Goal: Browse casually

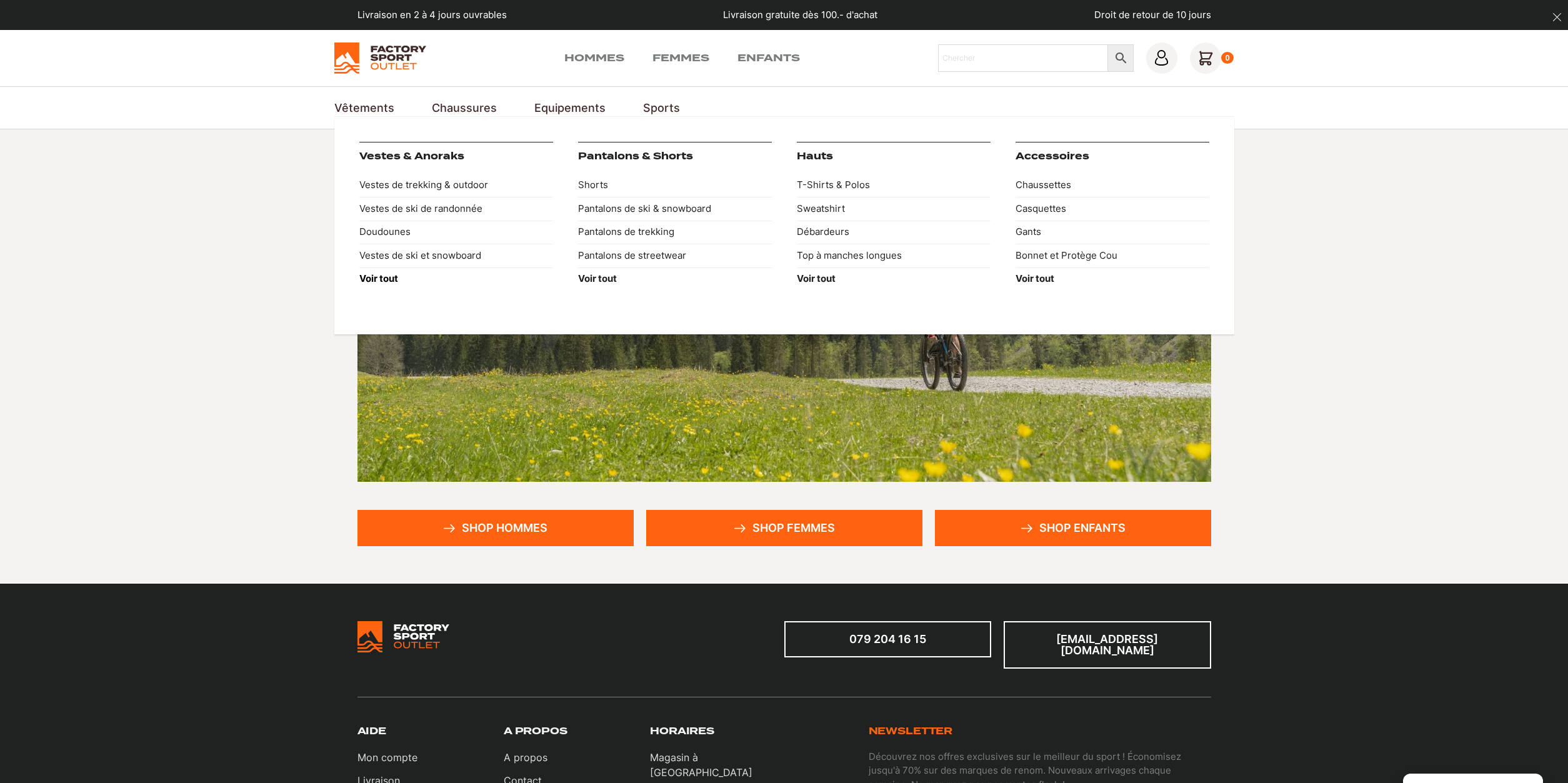
click at [381, 278] on strong "Voir tout" at bounding box center [378, 278] width 38 height 12
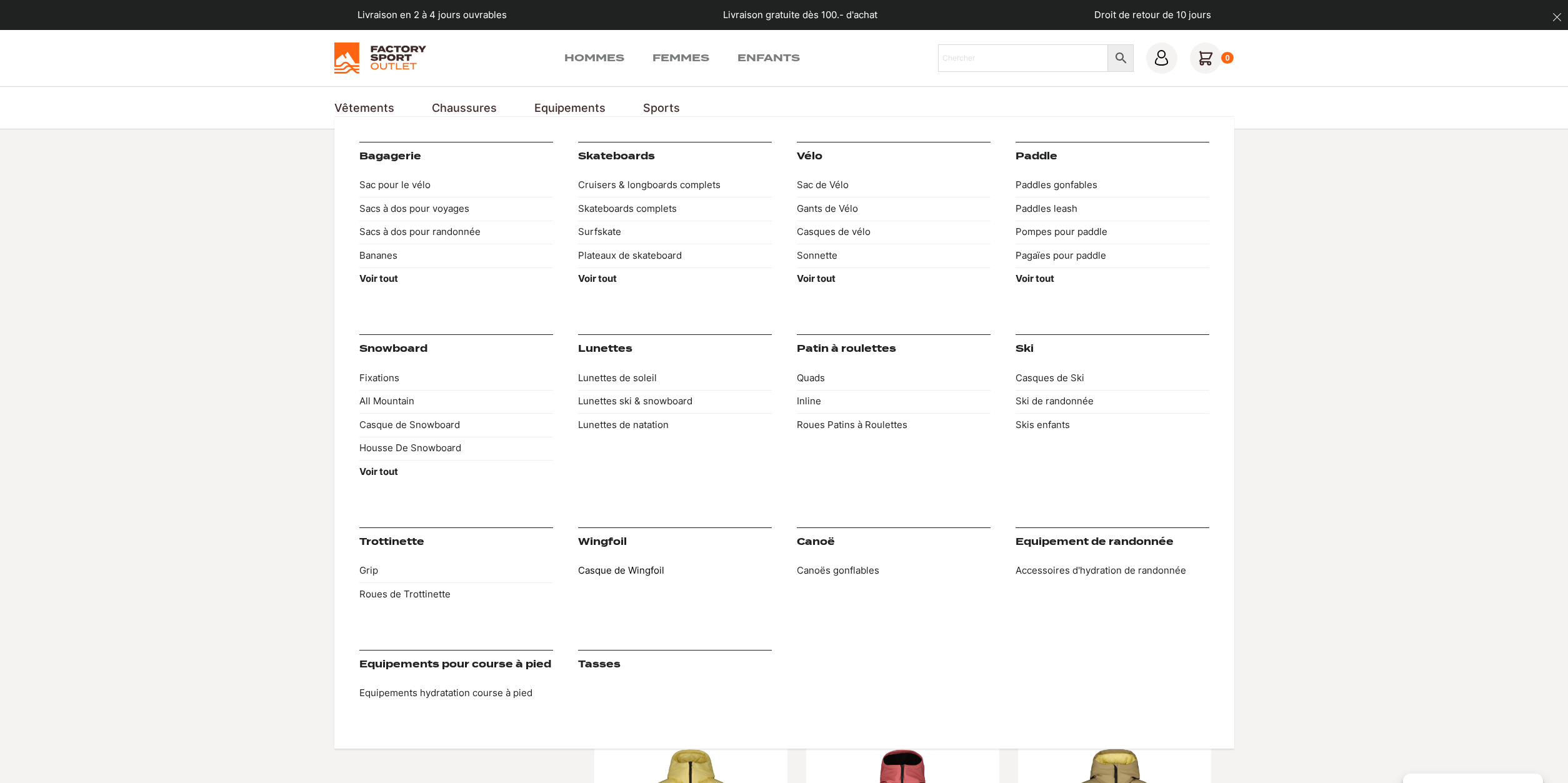
click at [631, 568] on link "Casque de Wingfoil" at bounding box center [675, 571] width 194 height 24
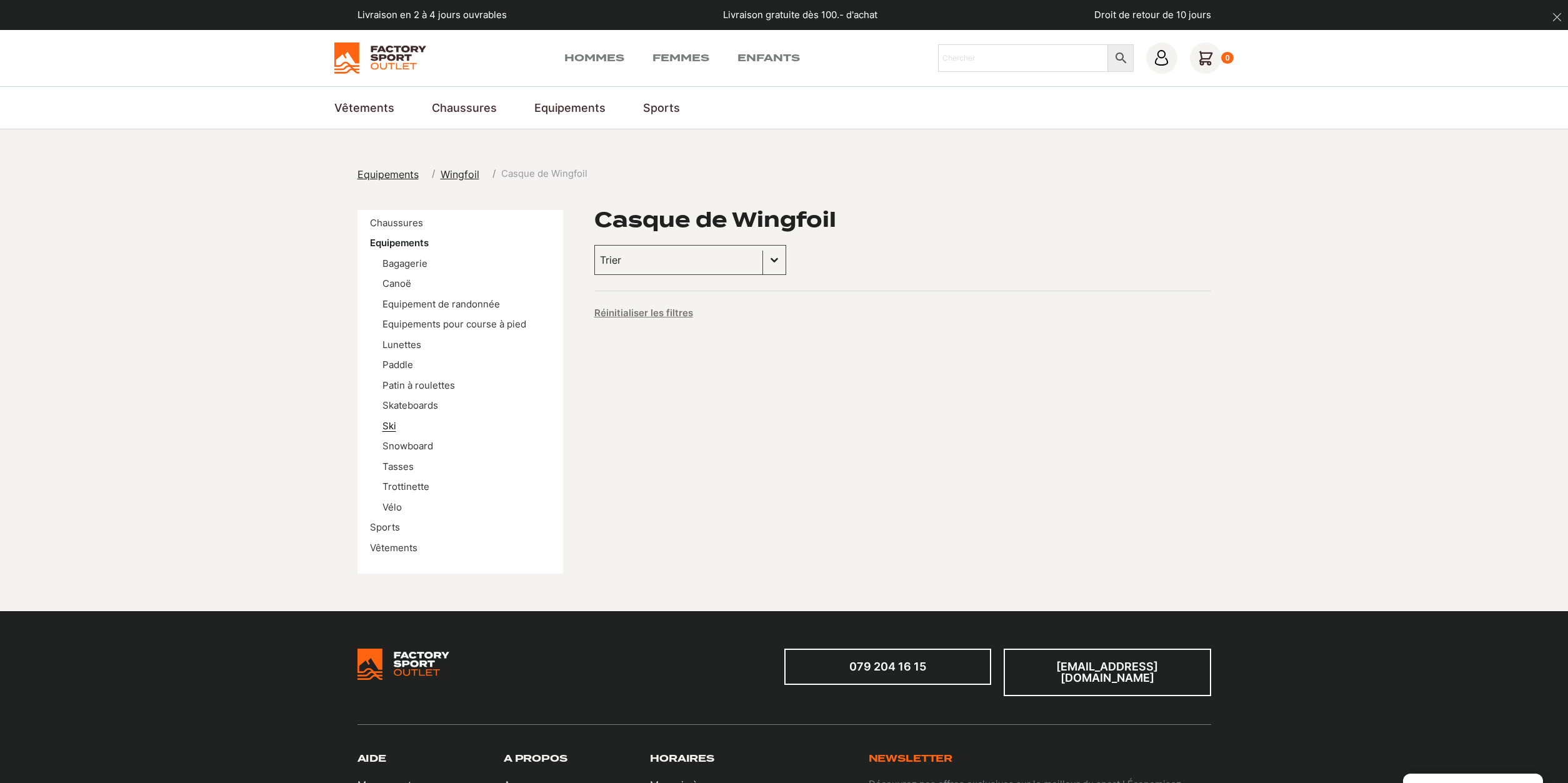
click at [387, 424] on link "Ski" at bounding box center [389, 426] width 14 height 12
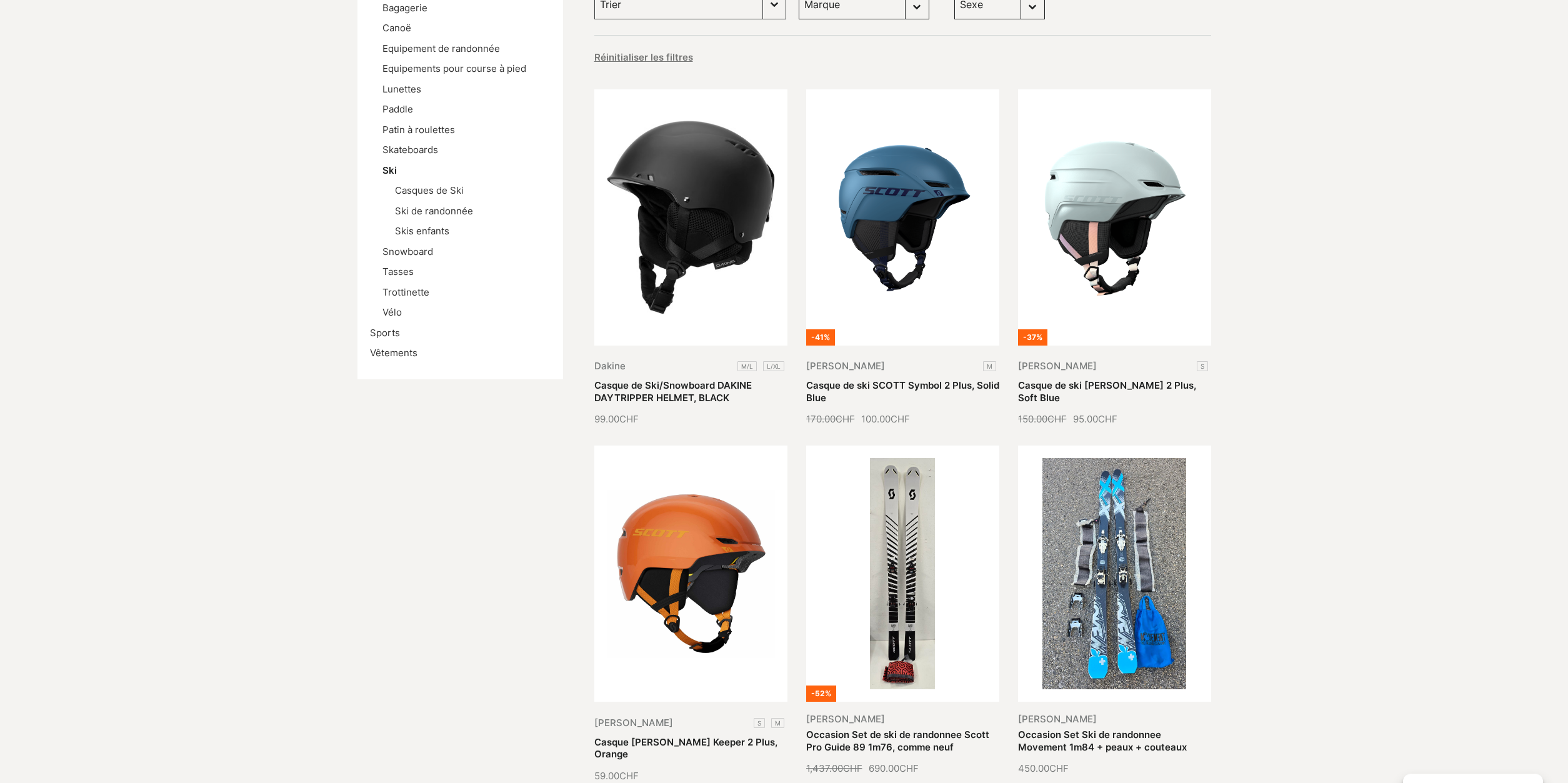
scroll to position [255, 0]
click at [681, 380] on link "Casque de Ski/Snowboard DAKINE DAYTRIPPER HELMET, BLACK" at bounding box center [673, 393] width 157 height 24
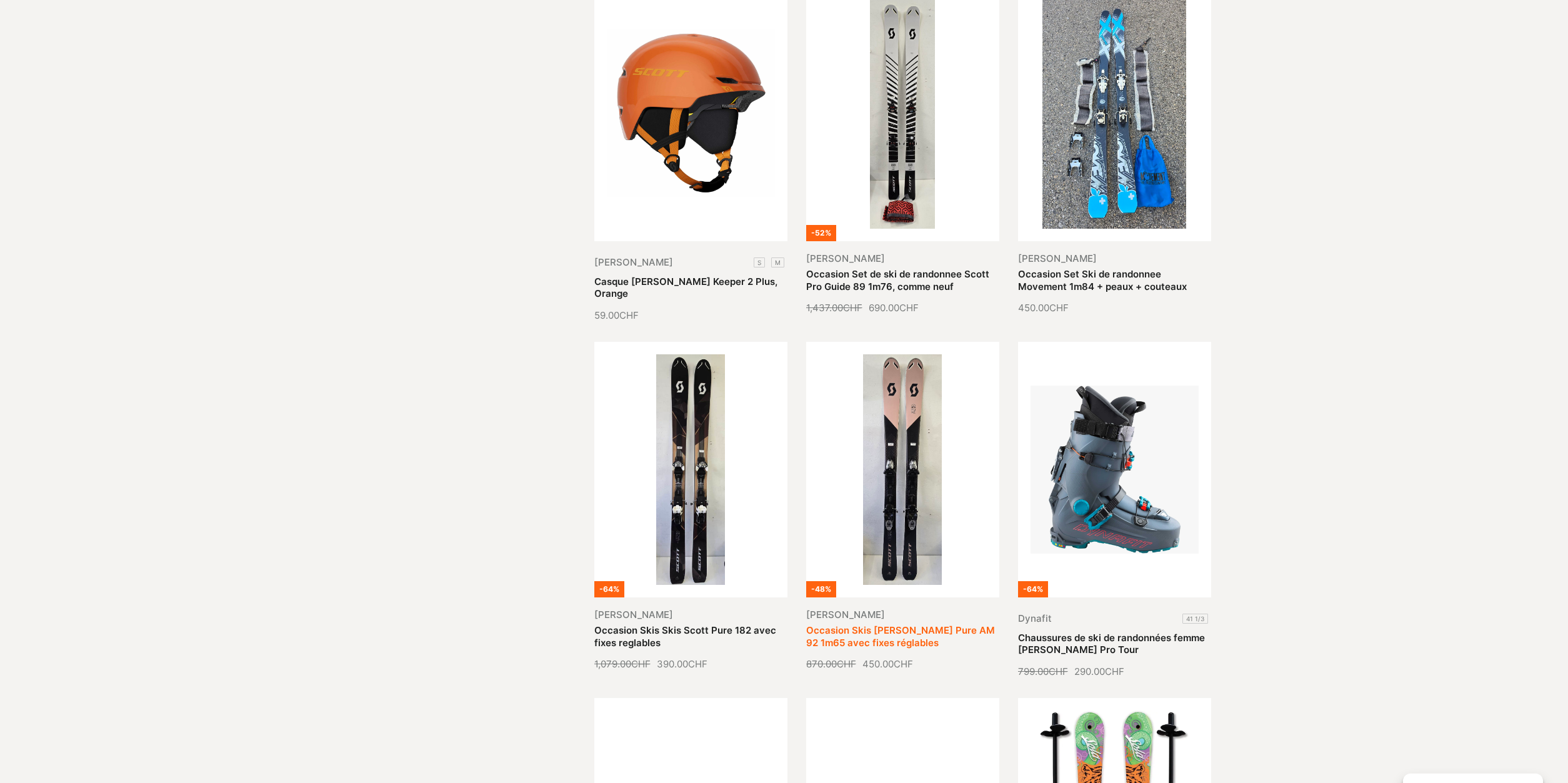
scroll to position [701, 0]
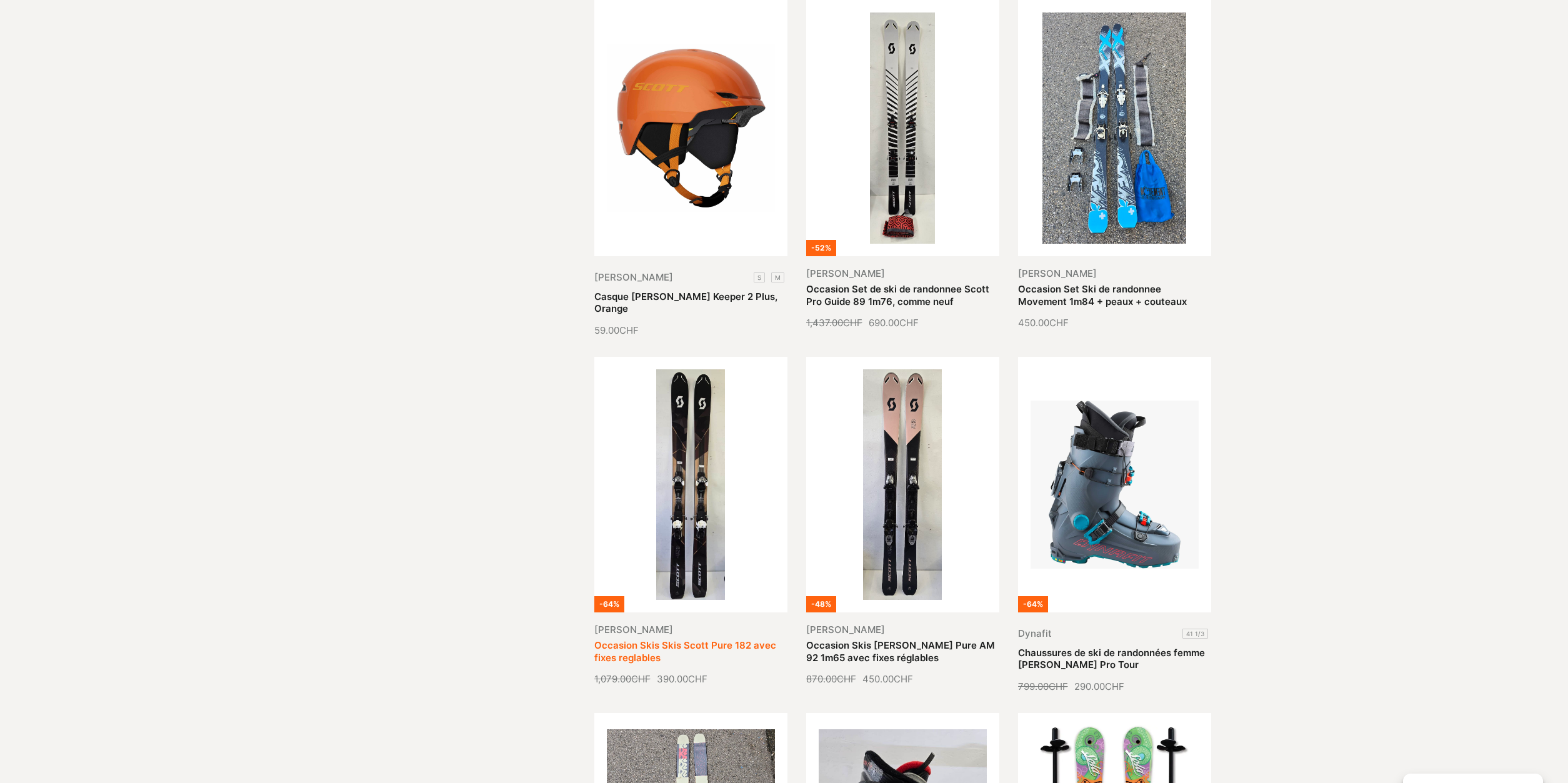
click at [684, 640] on link "Occasion Skis Skis Scott Pure 182 avec fixes reglables" at bounding box center [685, 652] width 182 height 24
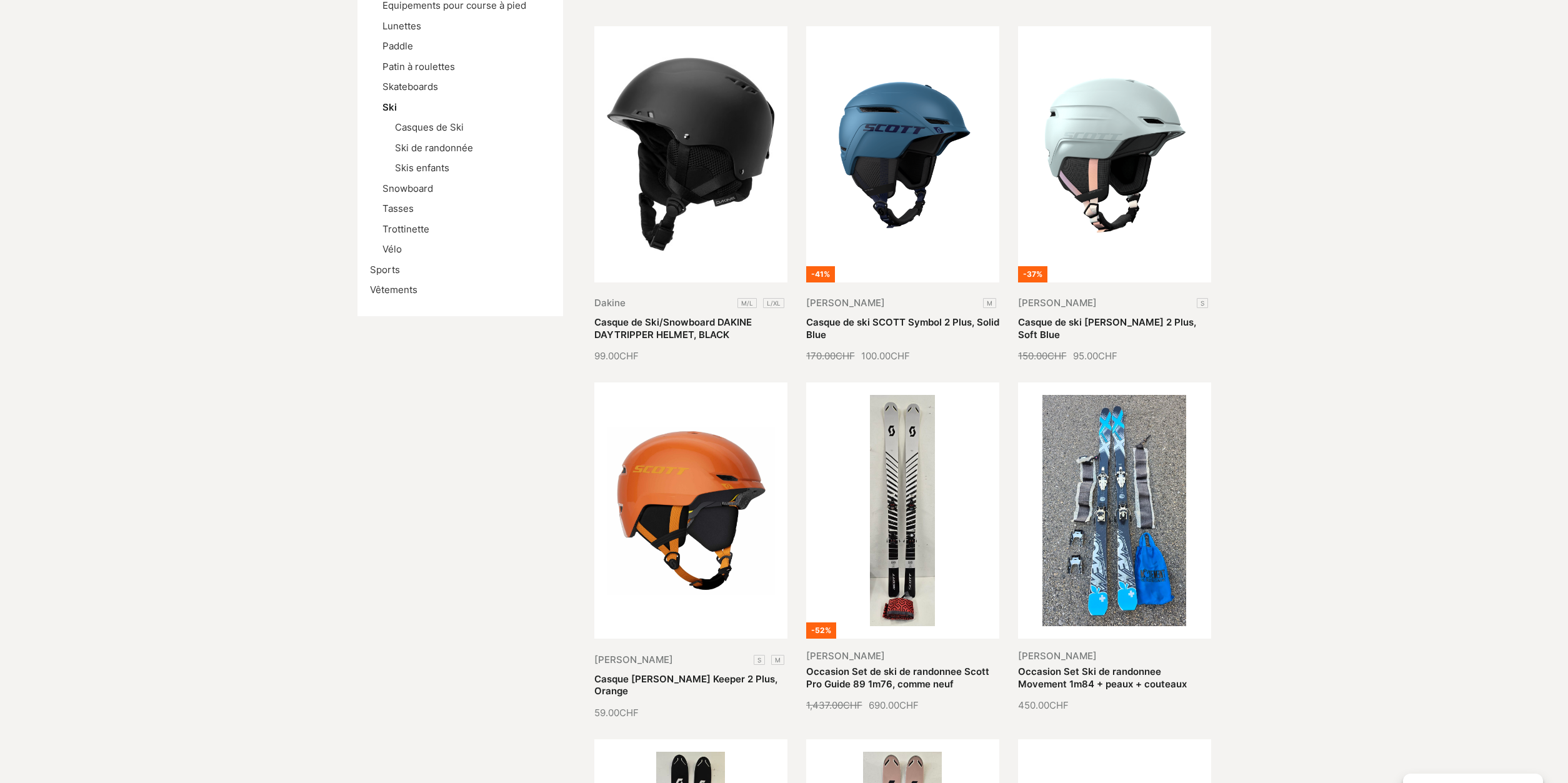
scroll to position [64, 0]
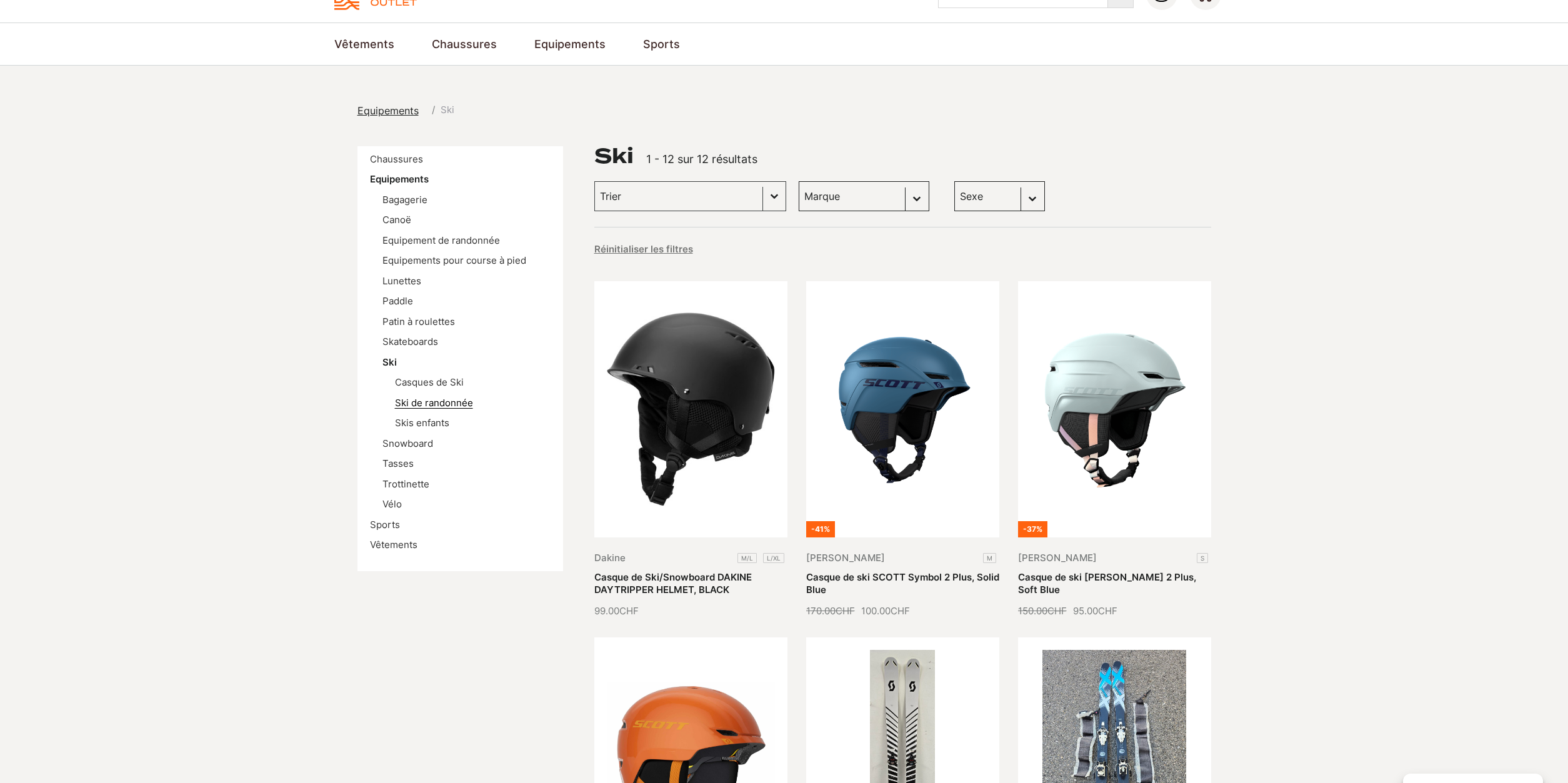
click at [439, 404] on link "Ski de randonnée" at bounding box center [434, 403] width 78 height 12
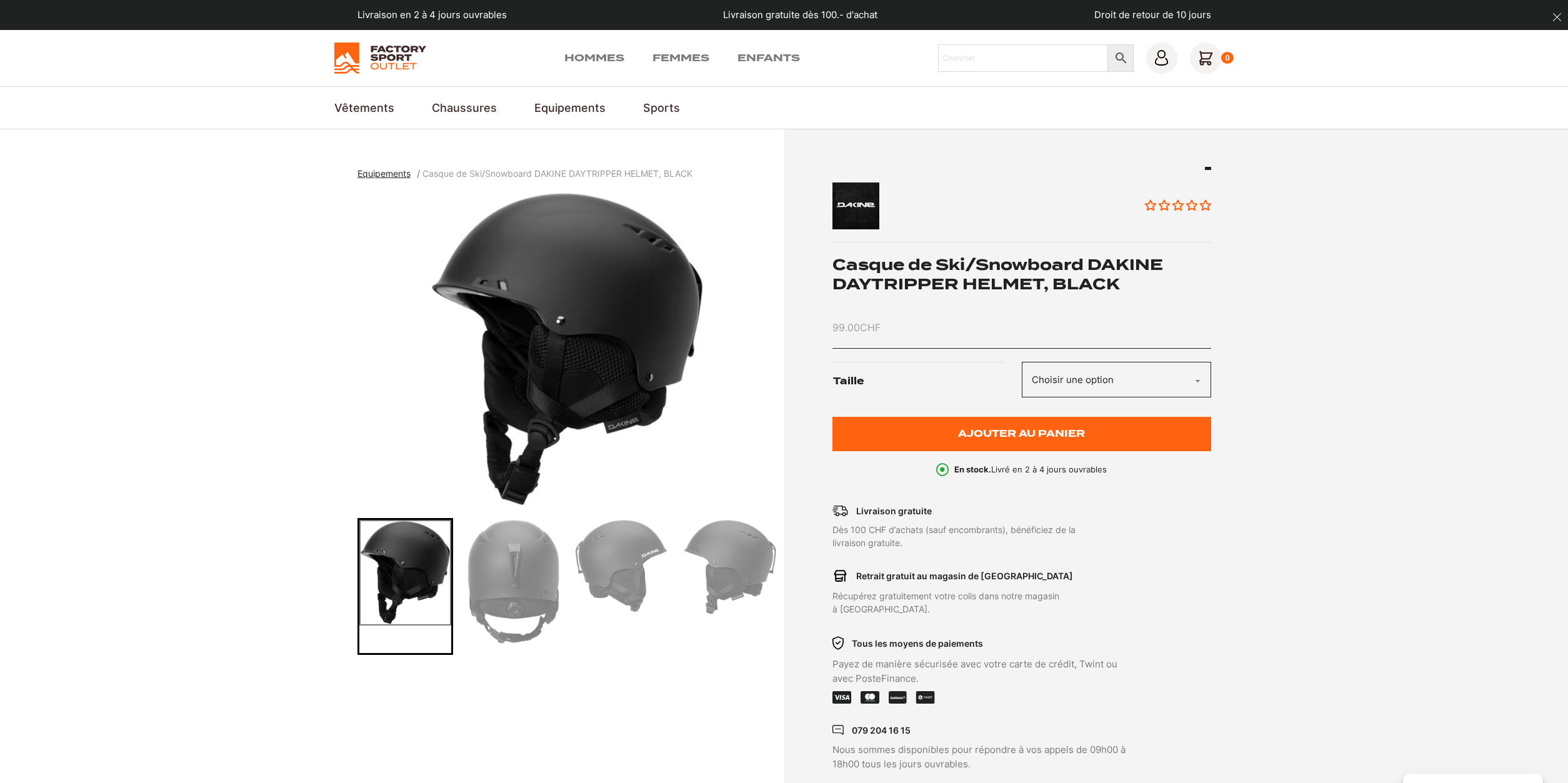
click at [1022, 362] on select "Choisir une option M/L L/XL" at bounding box center [1116, 380] width 189 height 36
click at [1063, 381] on select "Choisir une option M/L L/XL" at bounding box center [1116, 380] width 189 height 36
click at [534, 564] on img "Go to slide 2" at bounding box center [513, 582] width 92 height 124
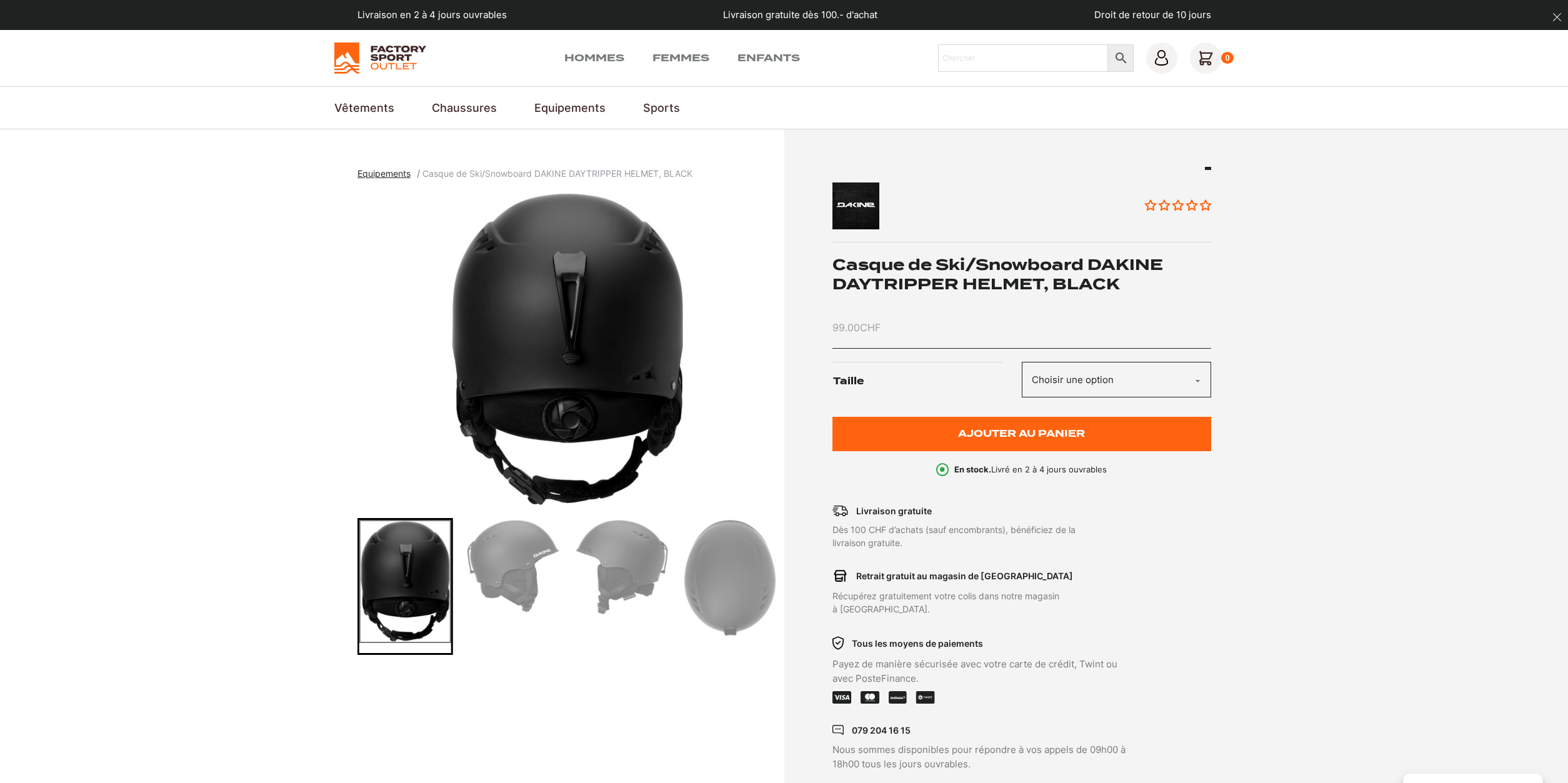
click at [535, 563] on img "Go to slide 3" at bounding box center [513, 566] width 92 height 93
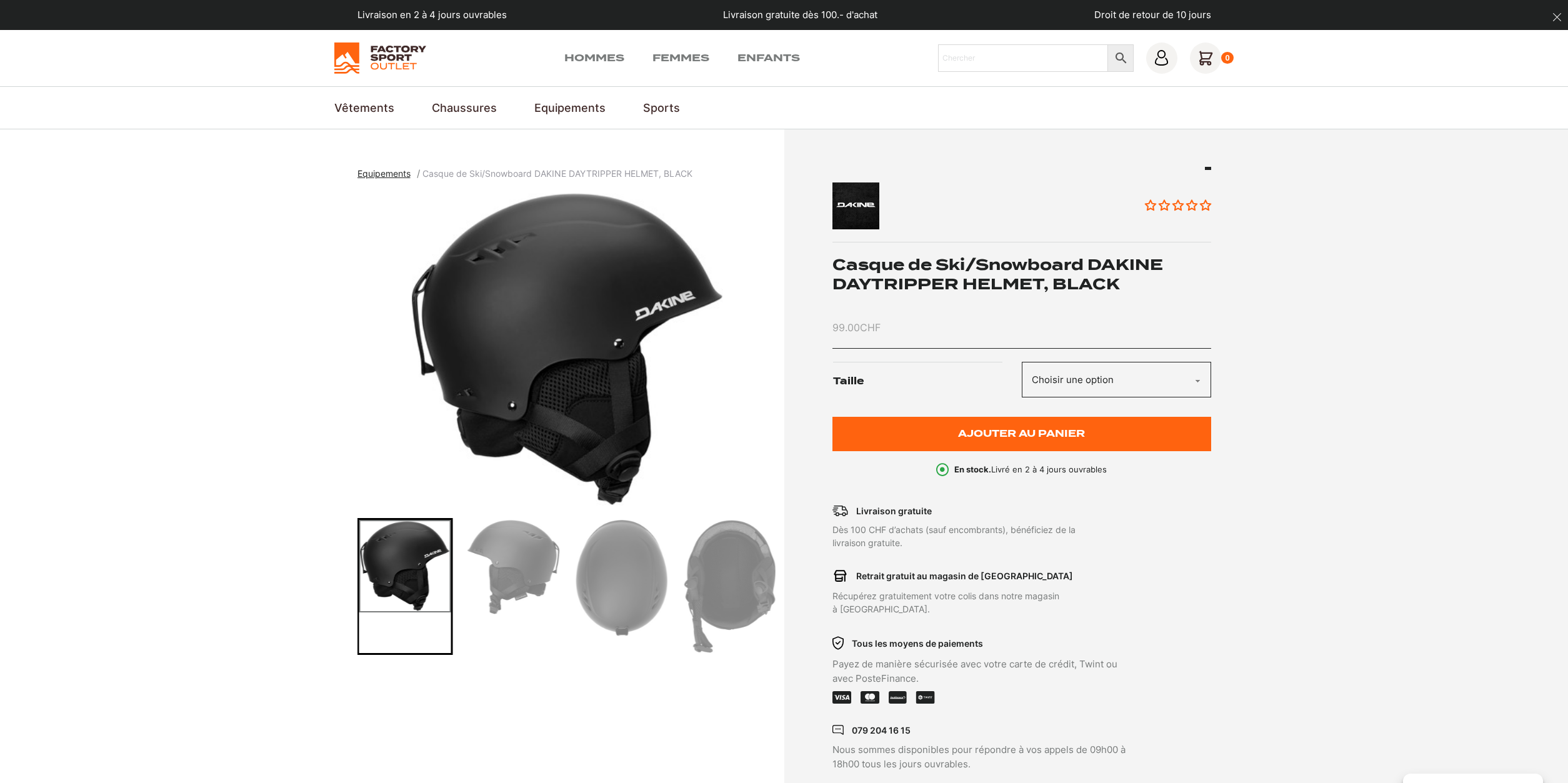
click at [558, 561] on img "Go to slide 4" at bounding box center [513, 567] width 92 height 95
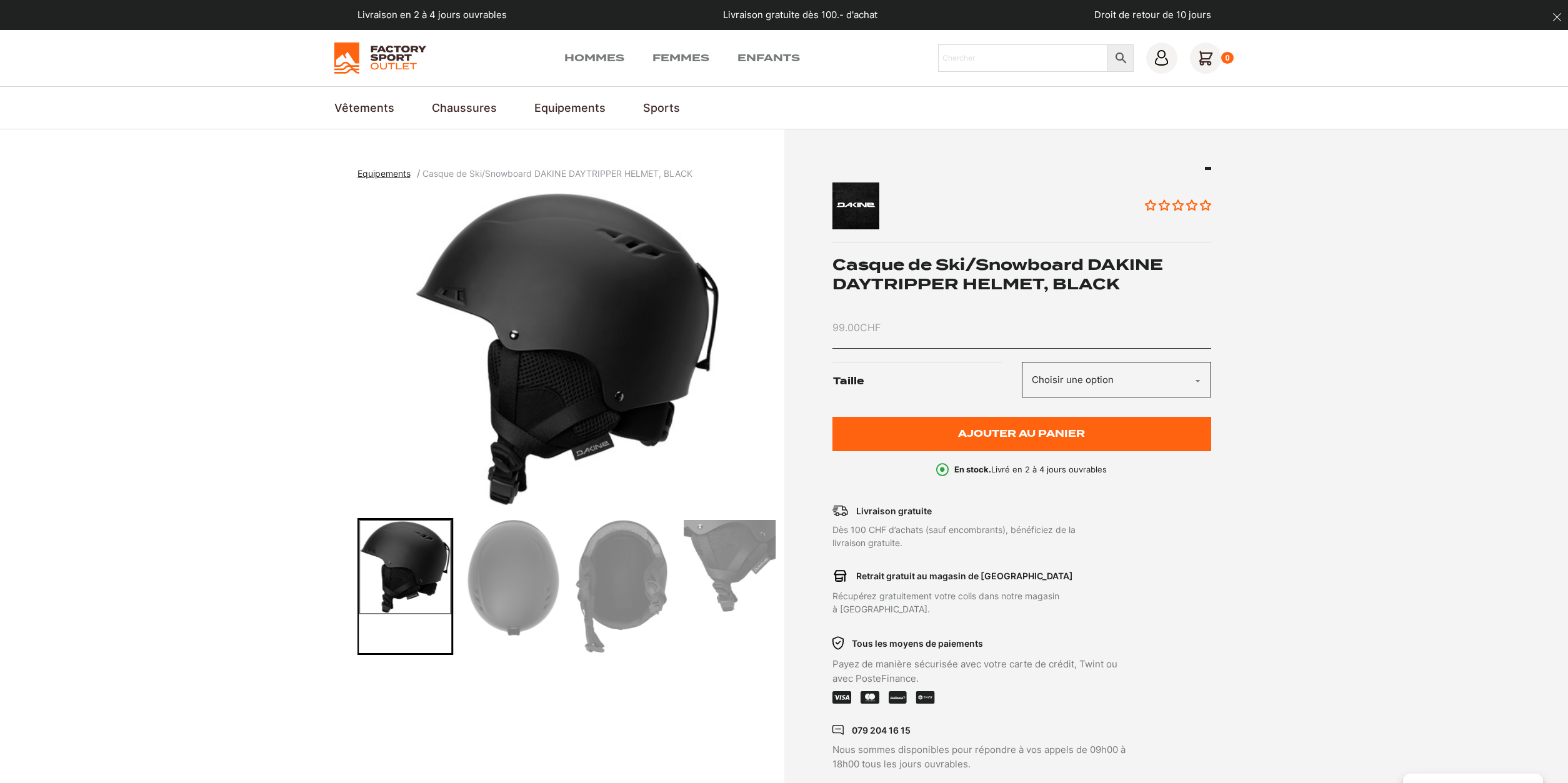
click at [615, 570] on img "Go to slide 6" at bounding box center [621, 586] width 92 height 133
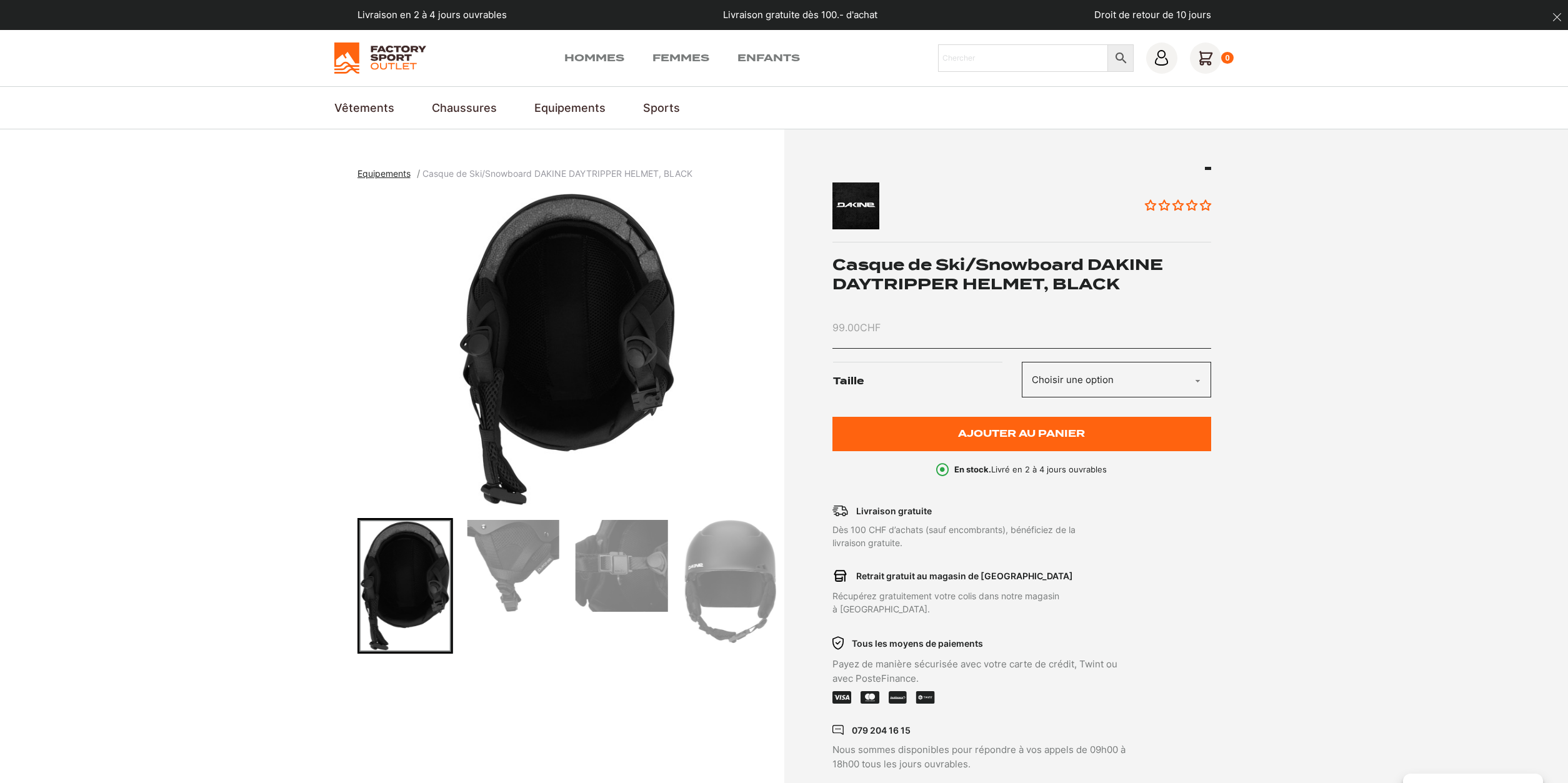
click at [631, 572] on img "Go to slide 8" at bounding box center [621, 566] width 92 height 92
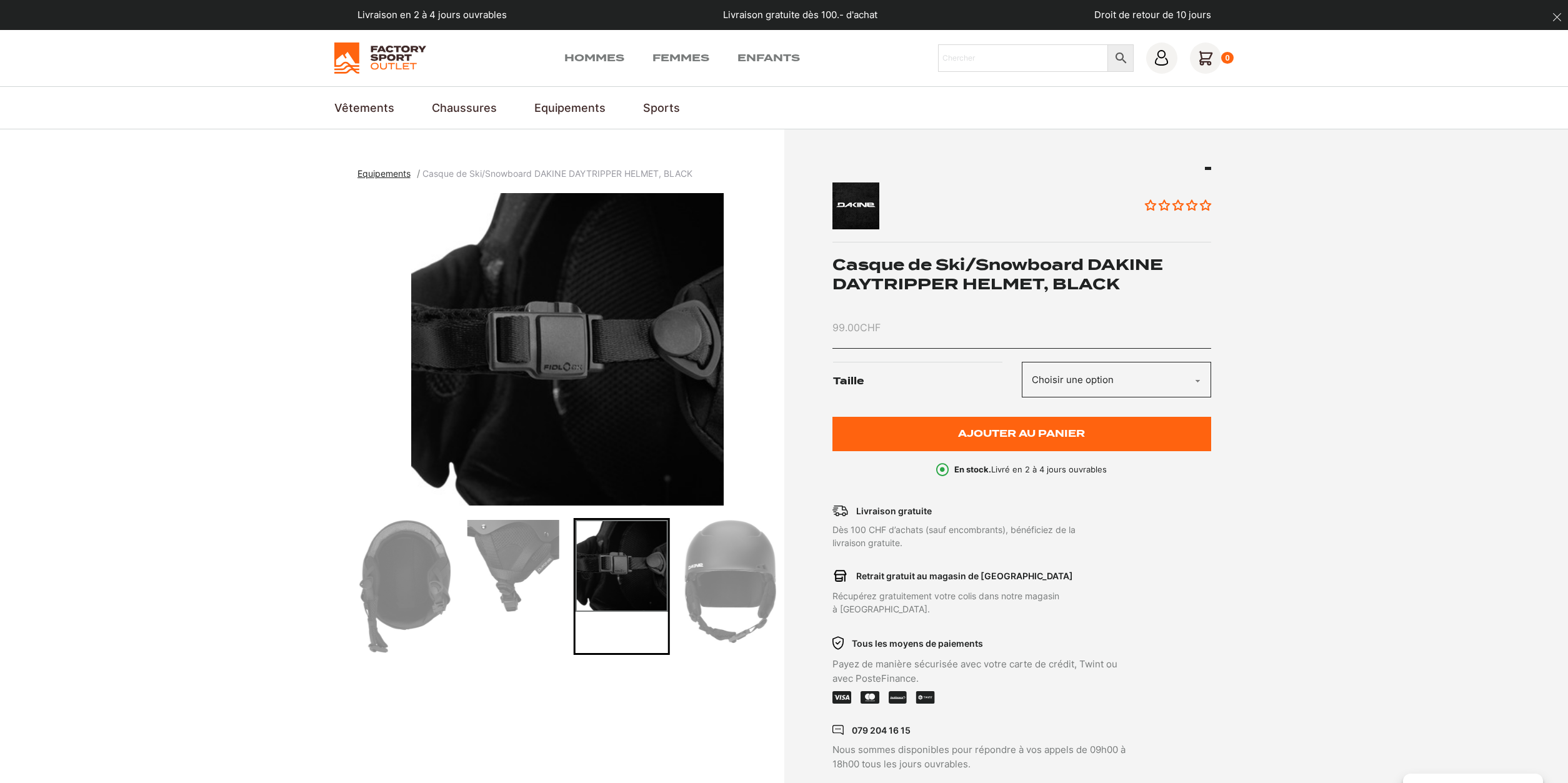
click at [712, 573] on img "Go to slide 9" at bounding box center [729, 582] width 92 height 123
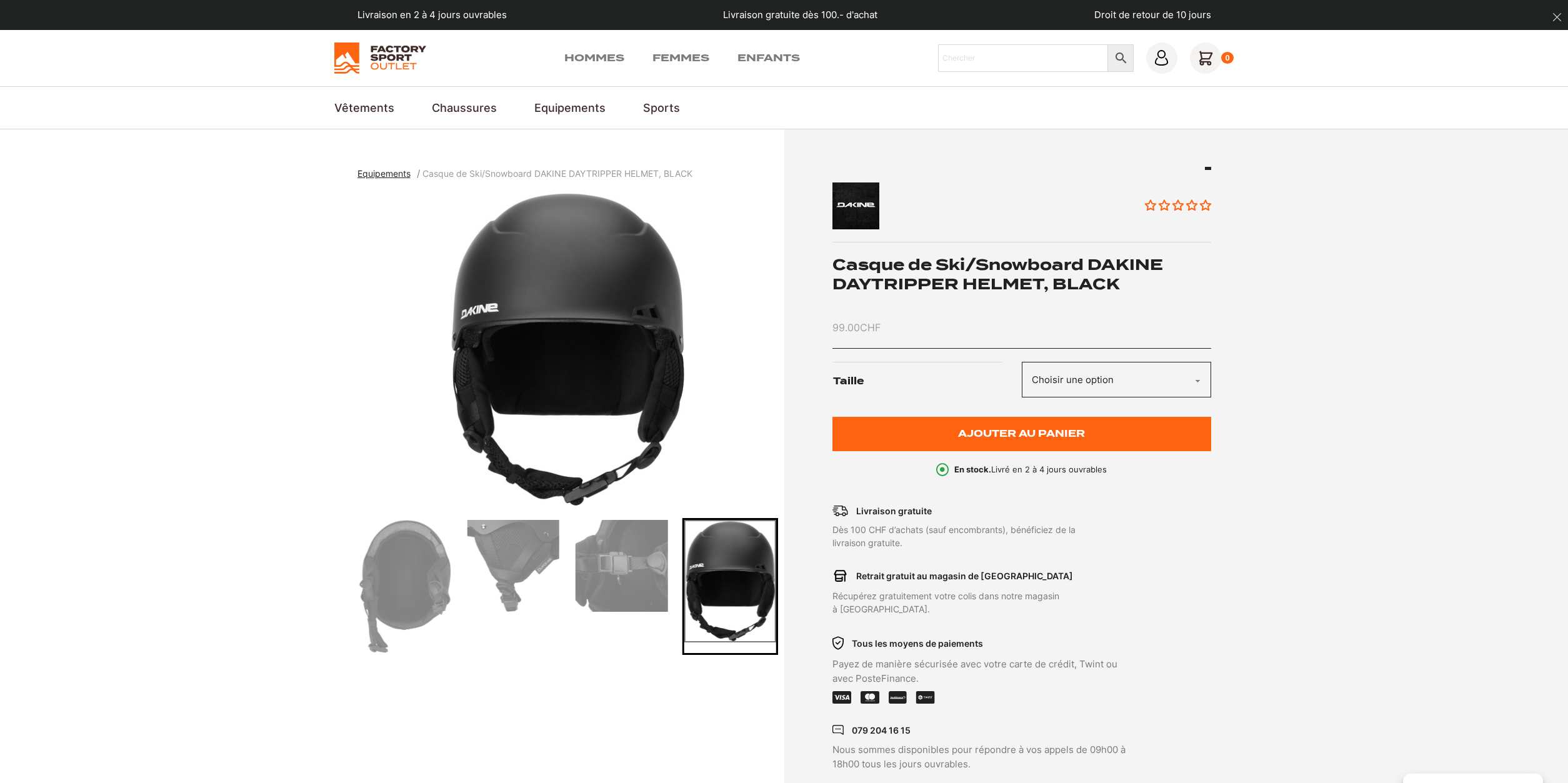
click at [500, 557] on img "Go to slide 7" at bounding box center [513, 566] width 92 height 92
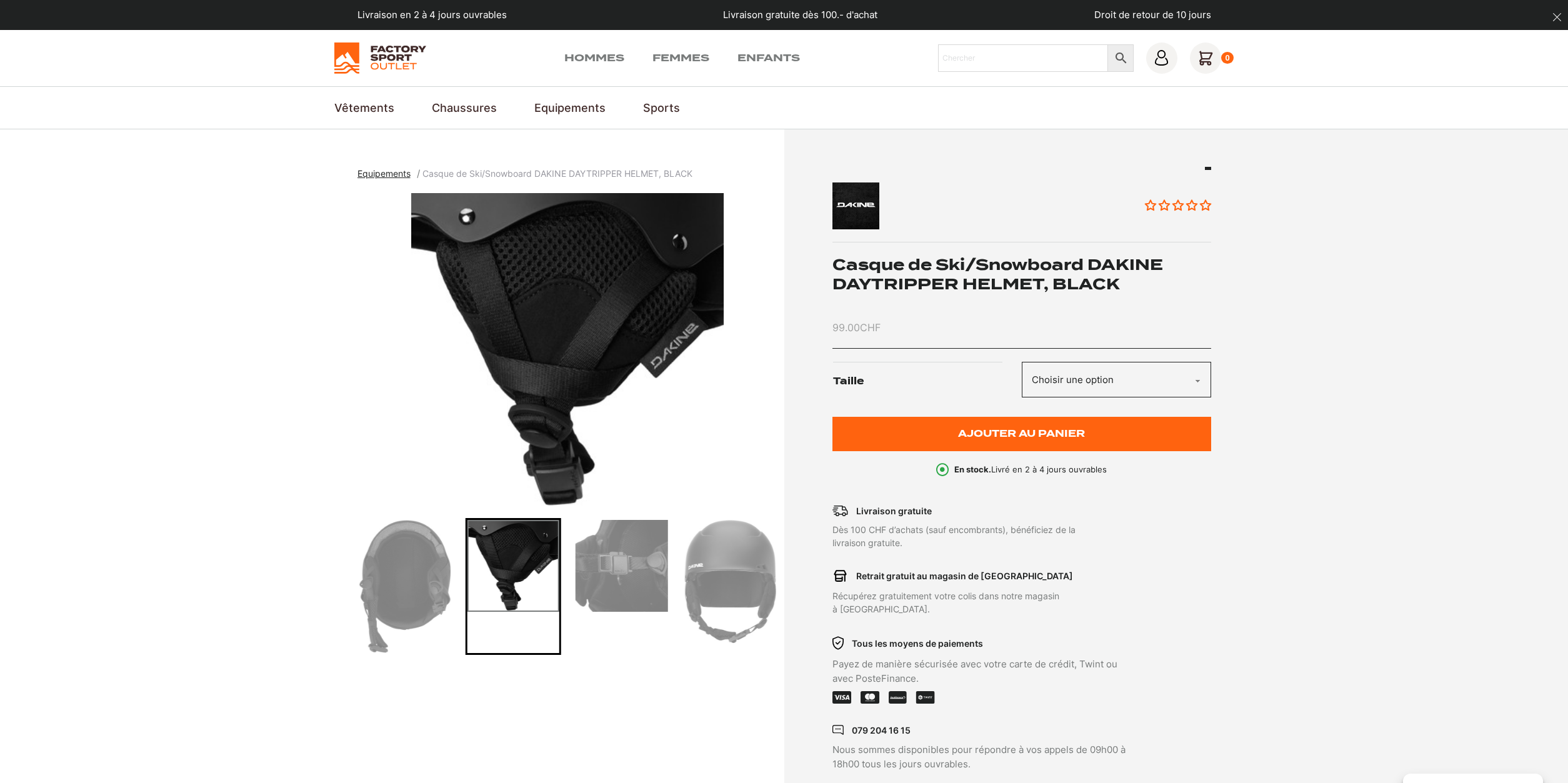
click at [617, 567] on img "Go to slide 8" at bounding box center [621, 566] width 92 height 92
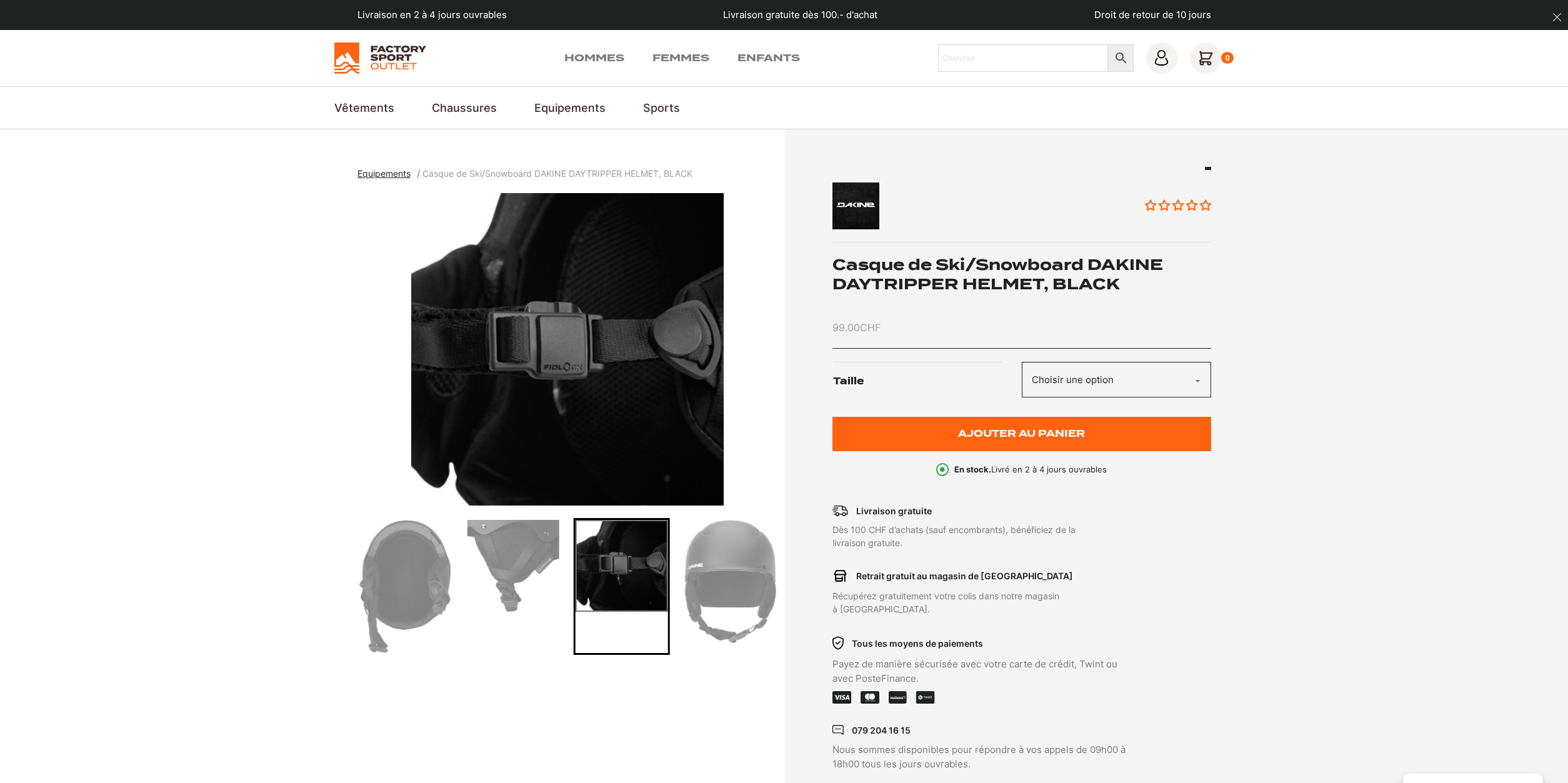
click at [709, 567] on img "Go to slide 9" at bounding box center [729, 582] width 92 height 123
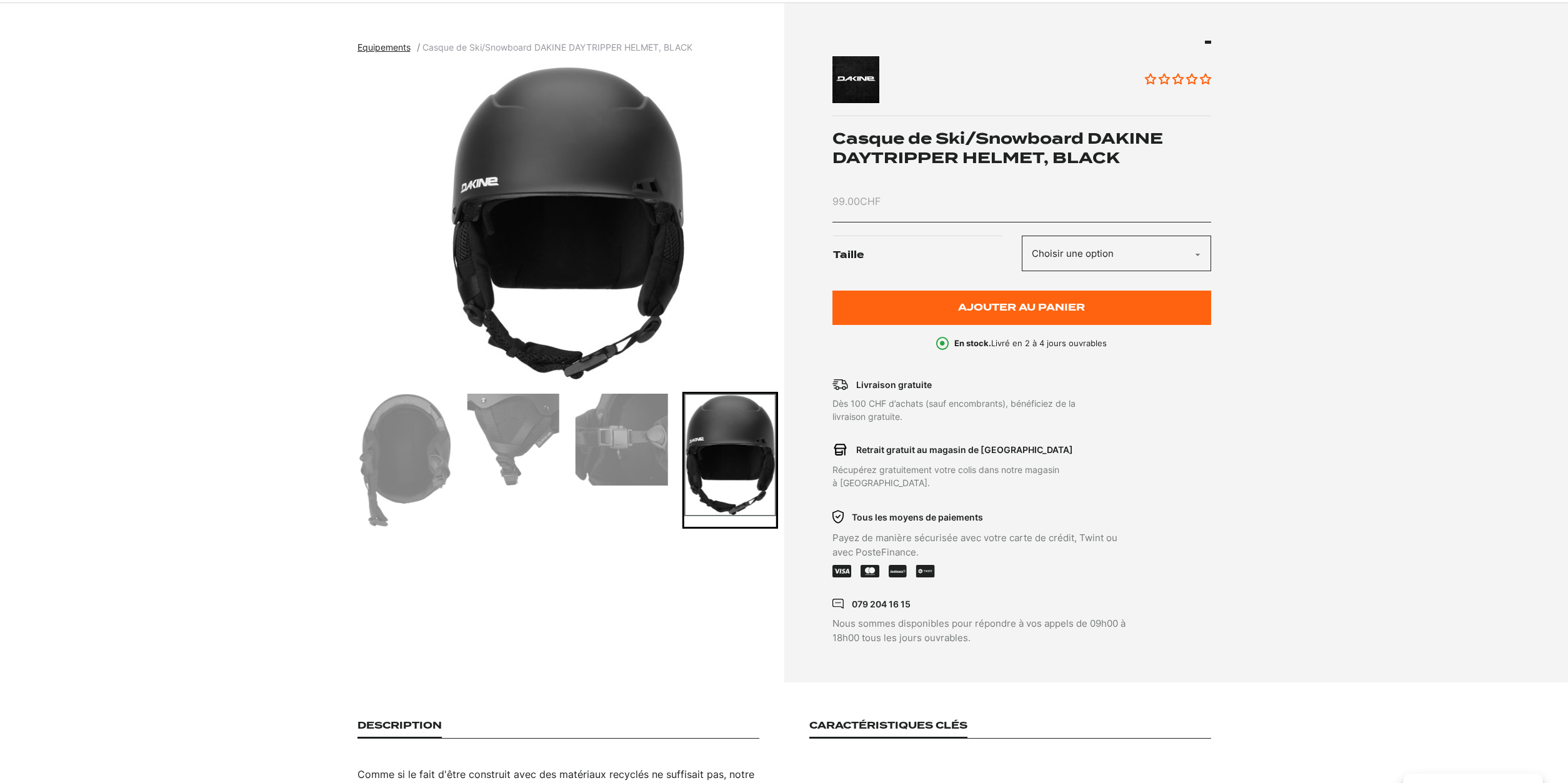
scroll to position [128, 0]
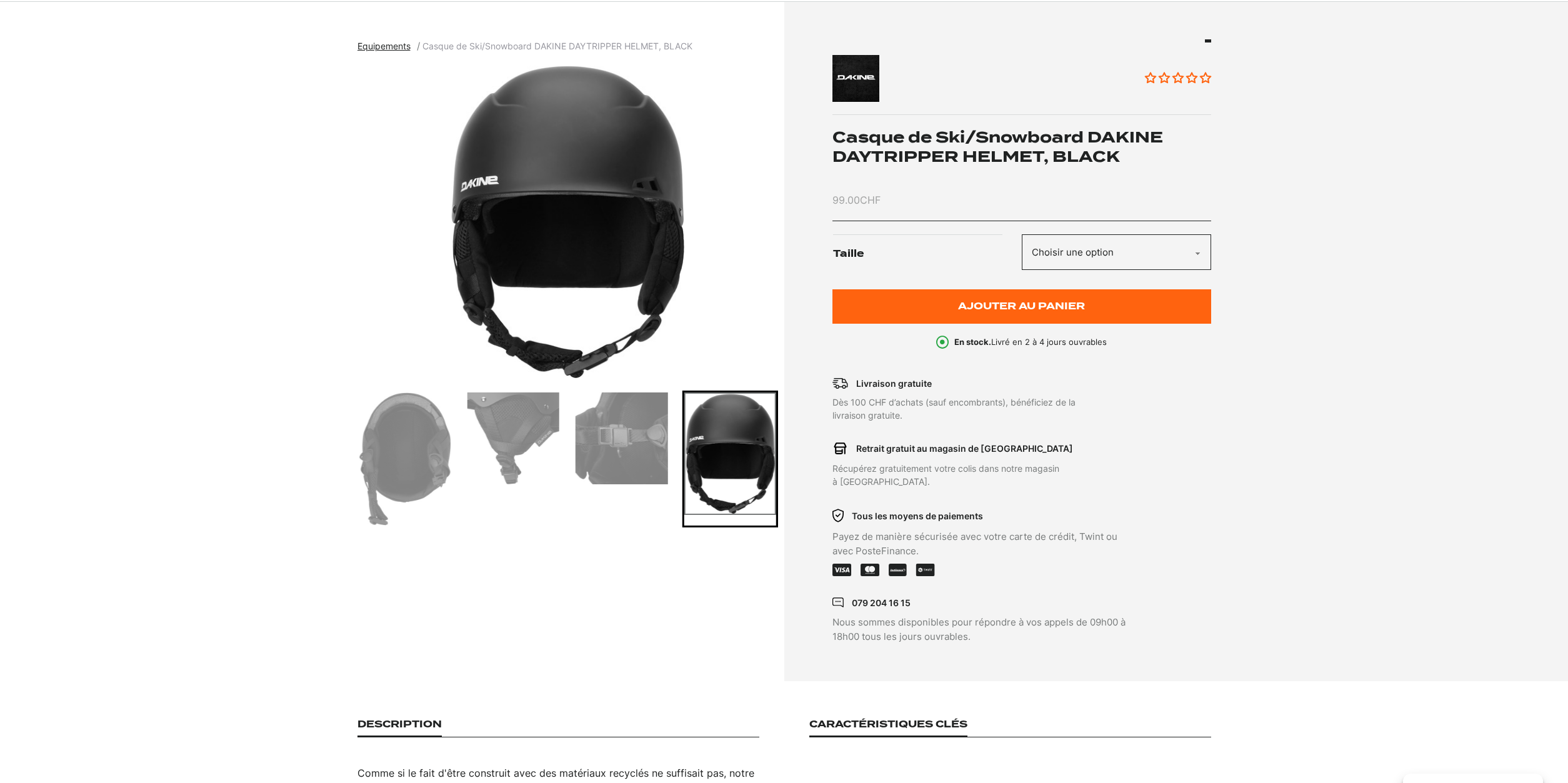
click at [430, 455] on img "Go to slide 6" at bounding box center [405, 459] width 92 height 133
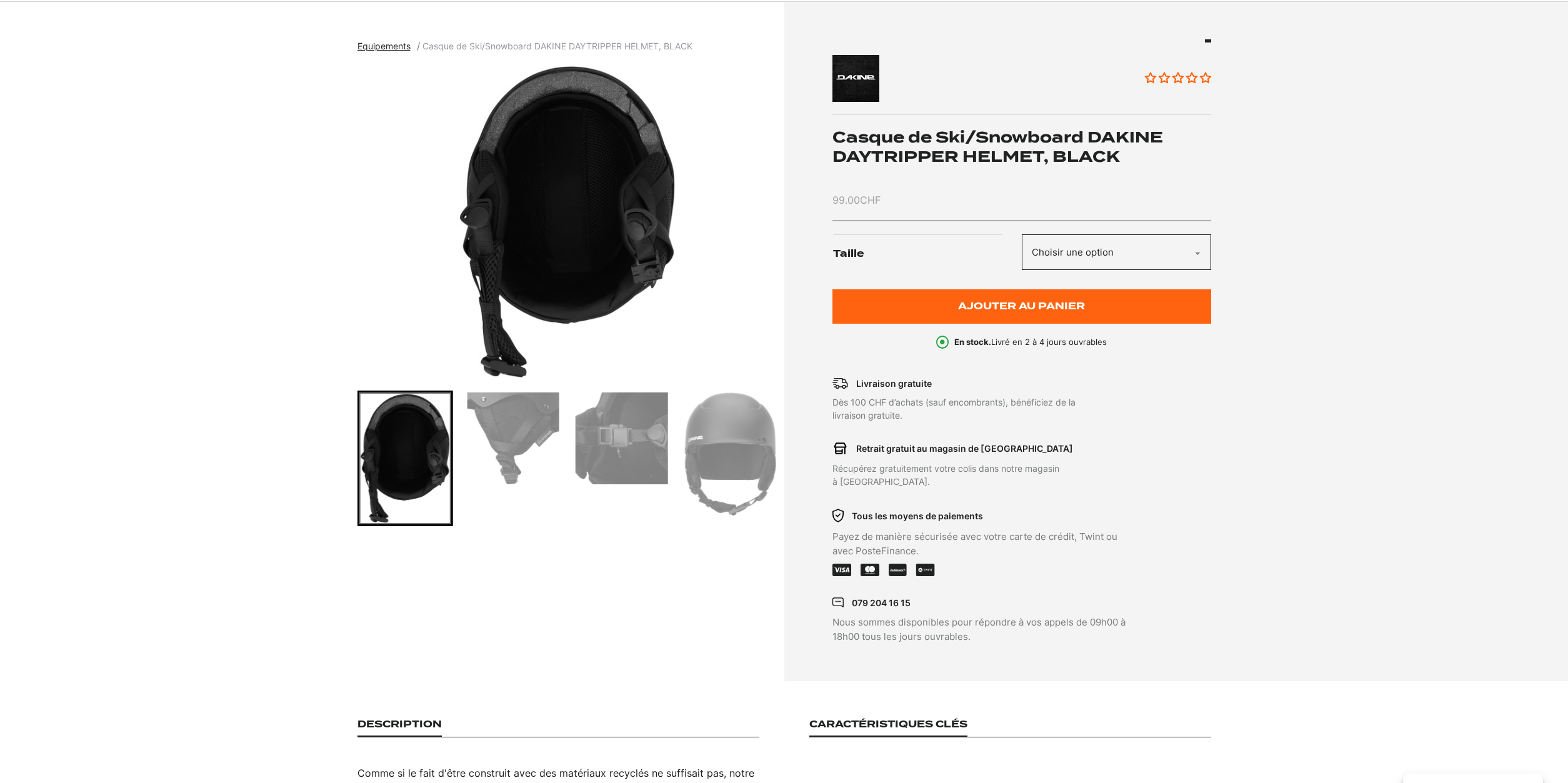
click at [506, 445] on img "Go to slide 7" at bounding box center [513, 438] width 92 height 92
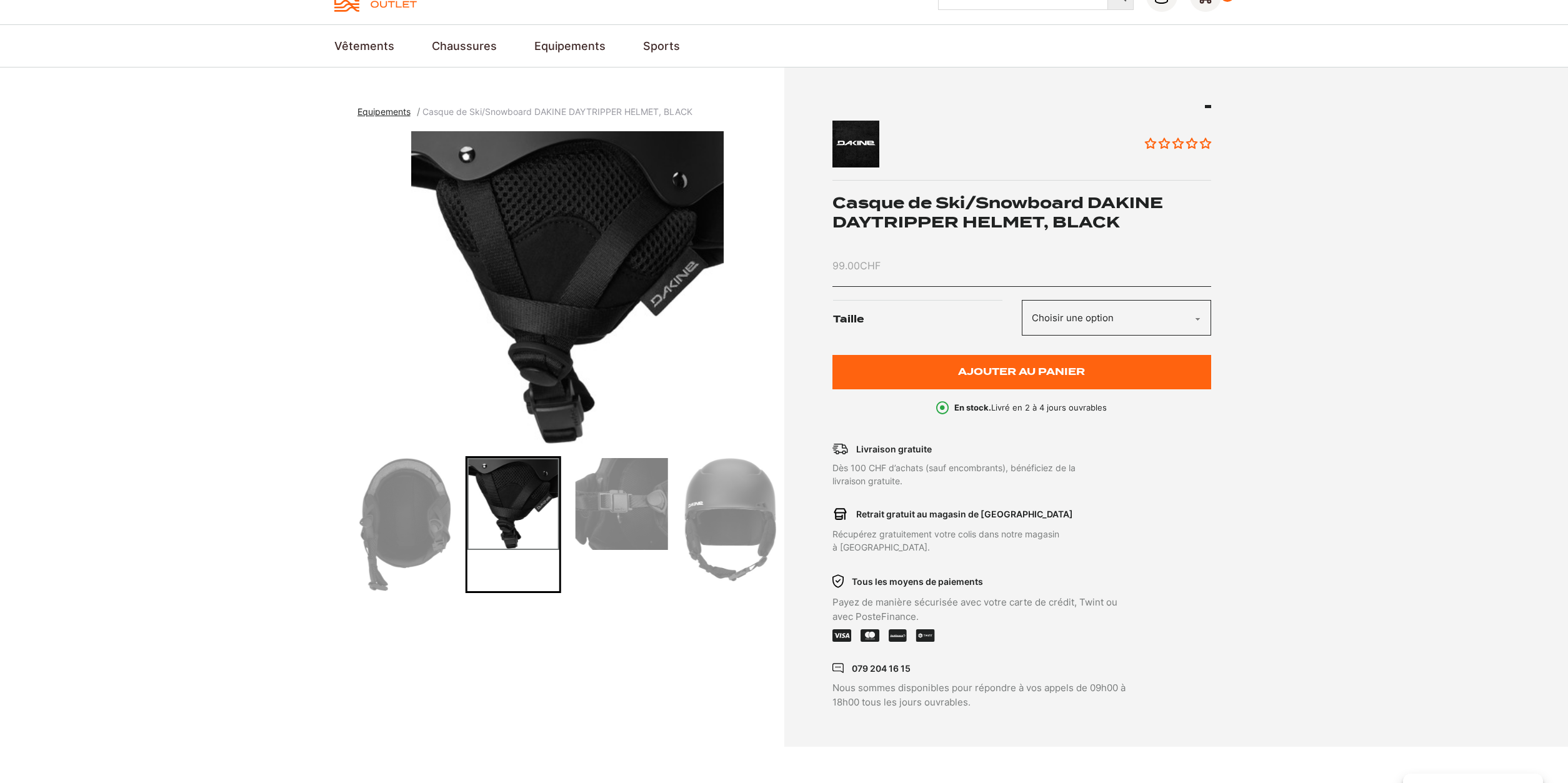
scroll to position [0, 0]
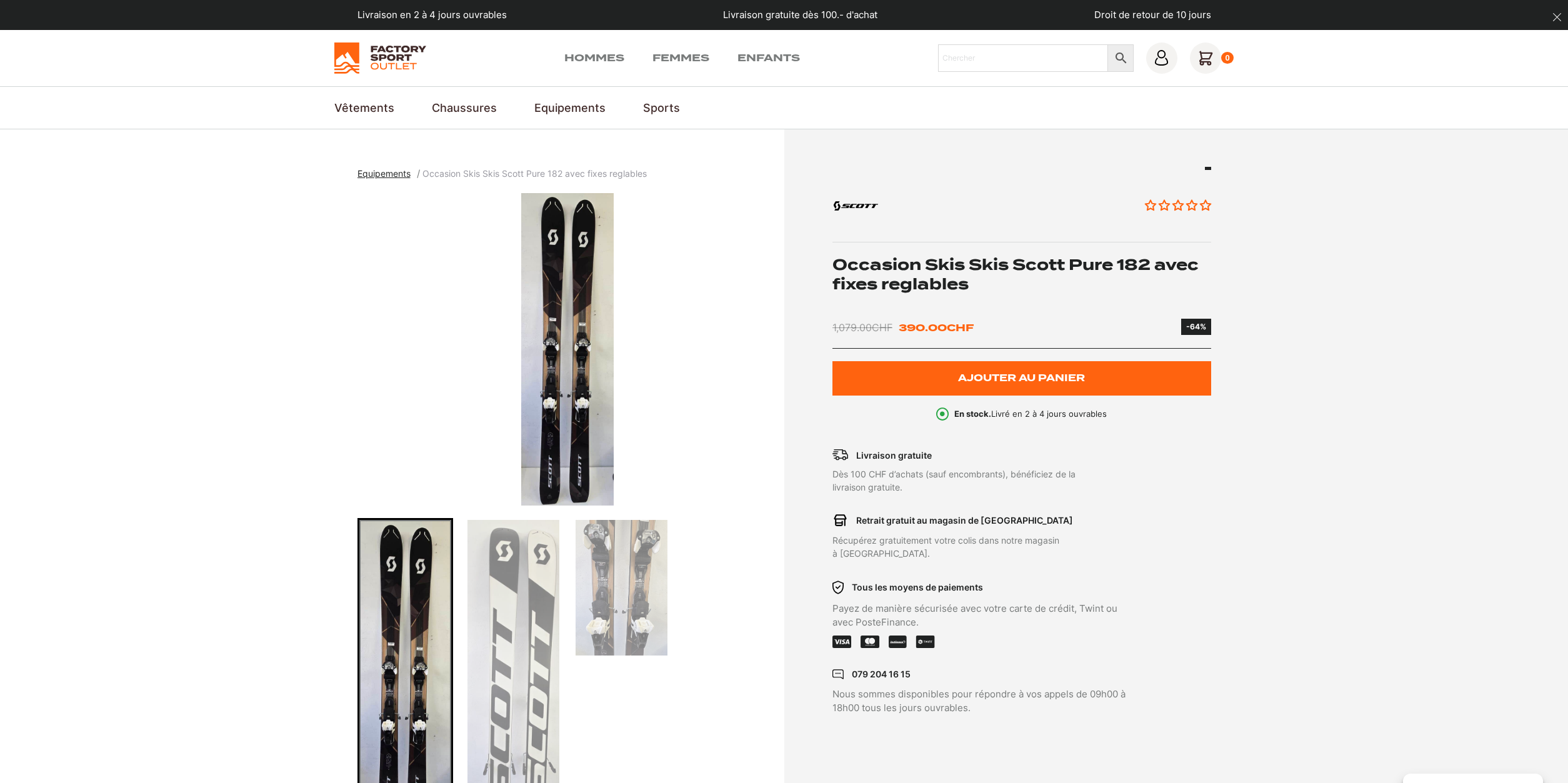
click at [516, 622] on img "Go to slide 2" at bounding box center [513, 703] width 92 height 365
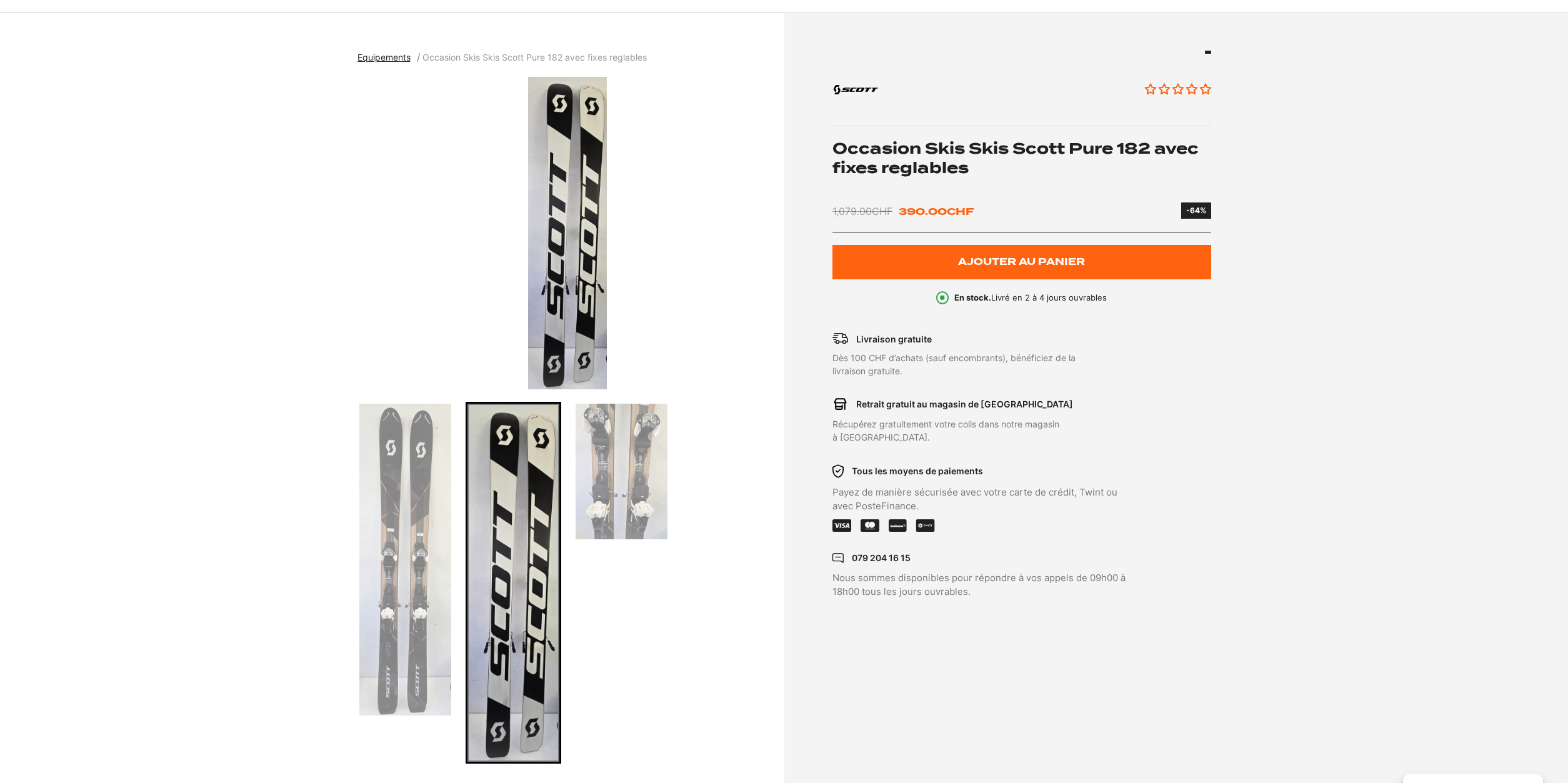
scroll to position [128, 0]
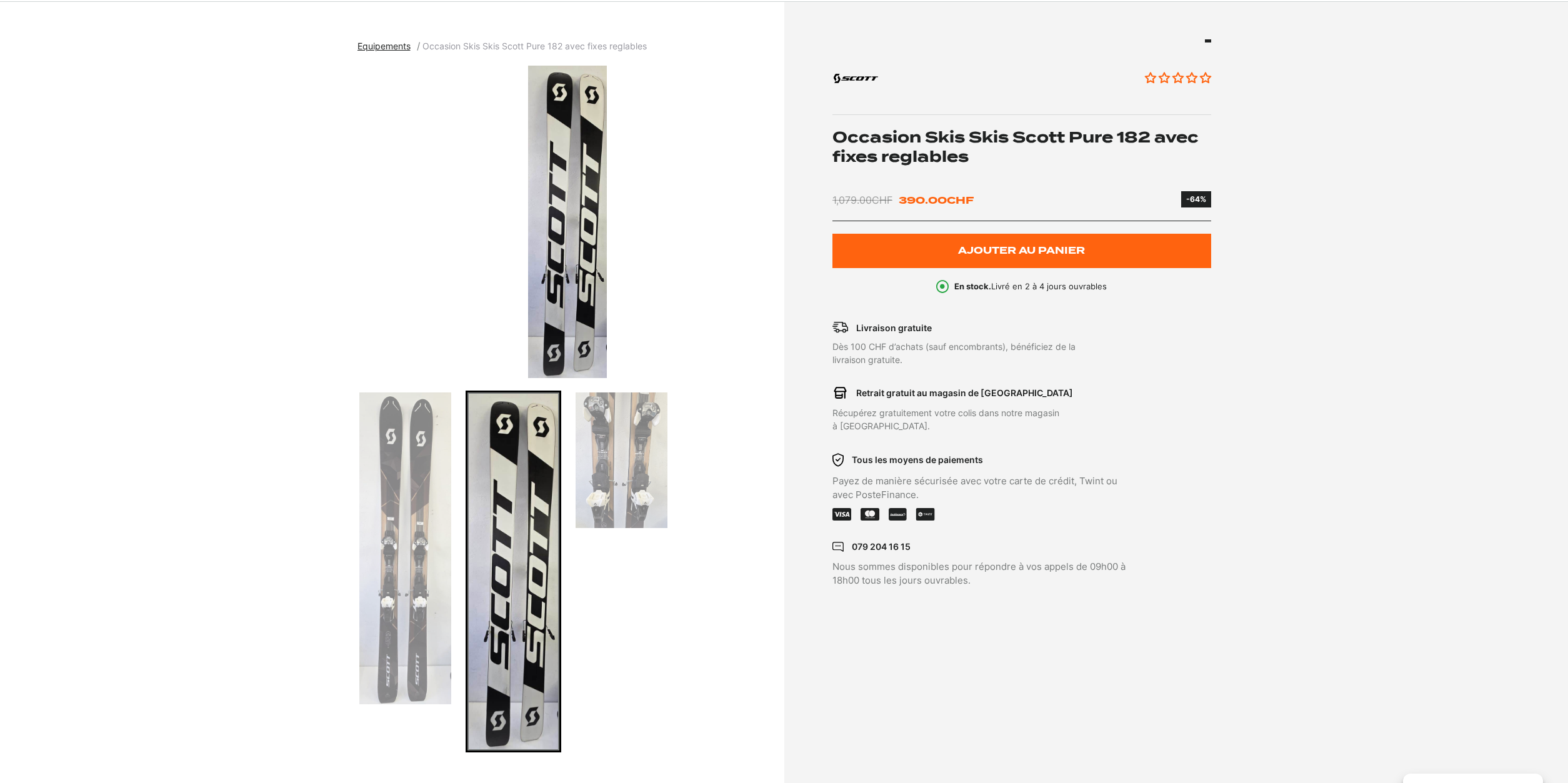
click at [409, 599] on img "Go to slide 1" at bounding box center [405, 549] width 92 height 312
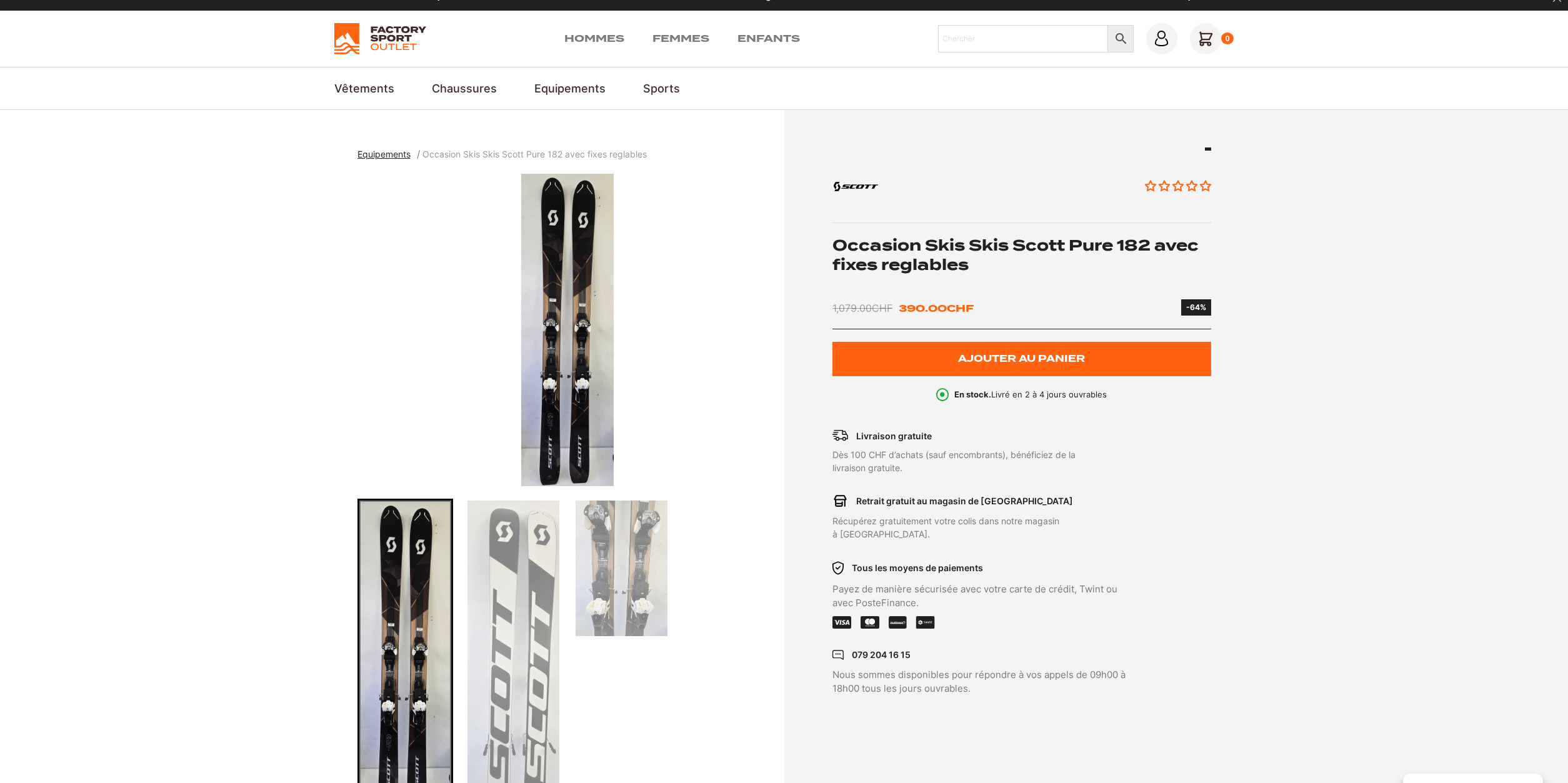
scroll to position [0, 0]
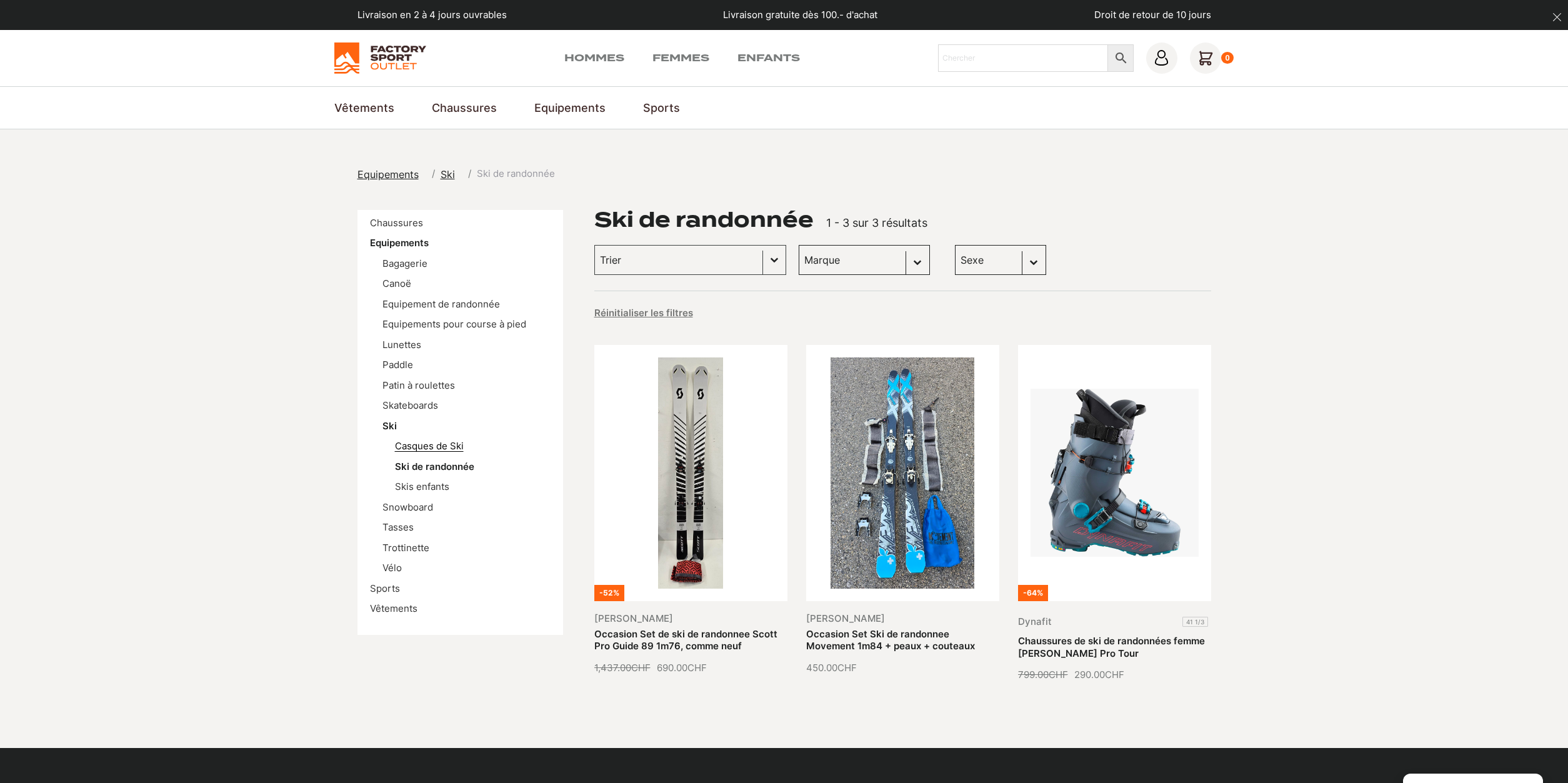
click at [414, 449] on link "Casques de Ski" at bounding box center [429, 446] width 69 height 12
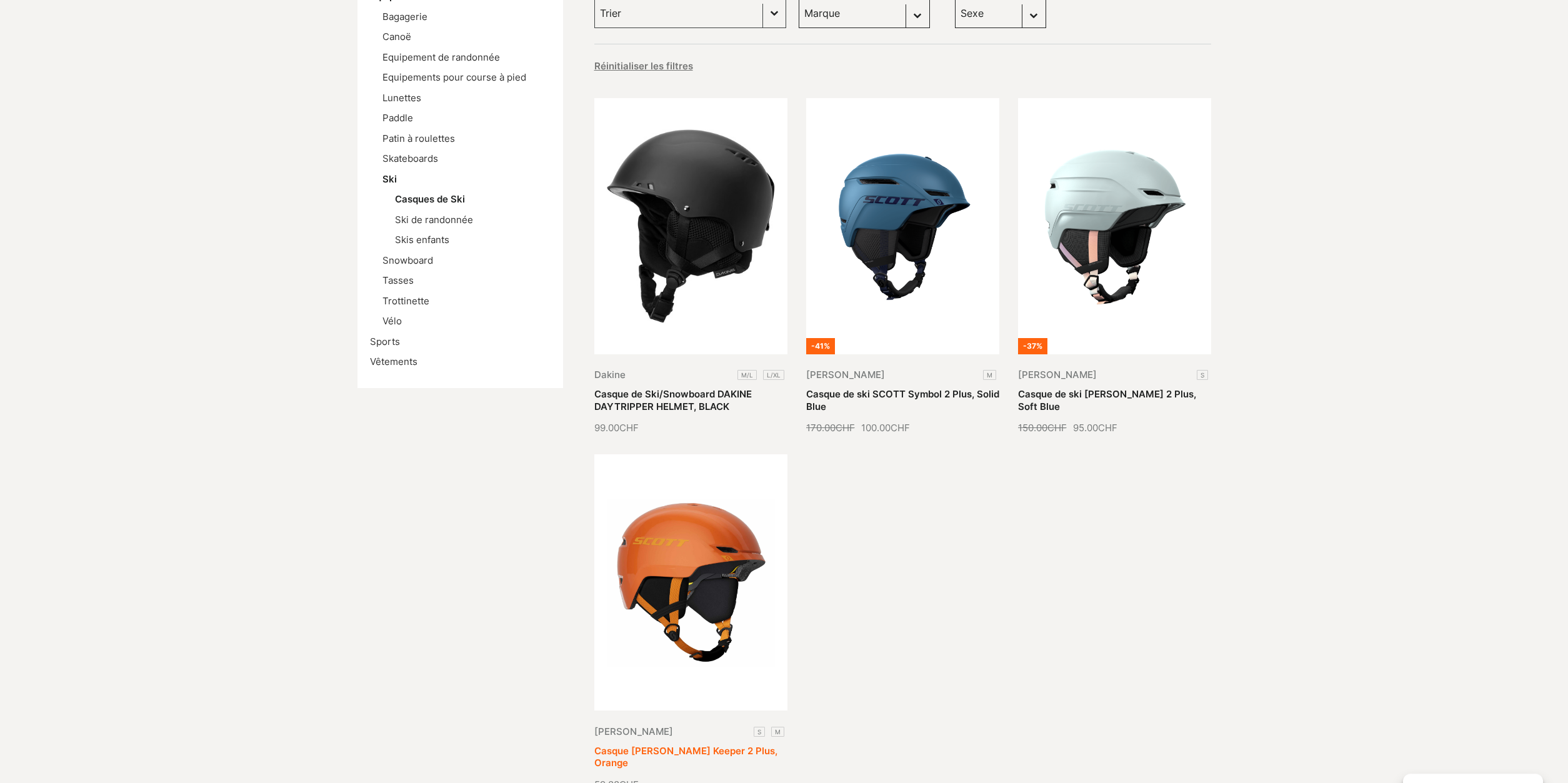
scroll to position [64, 0]
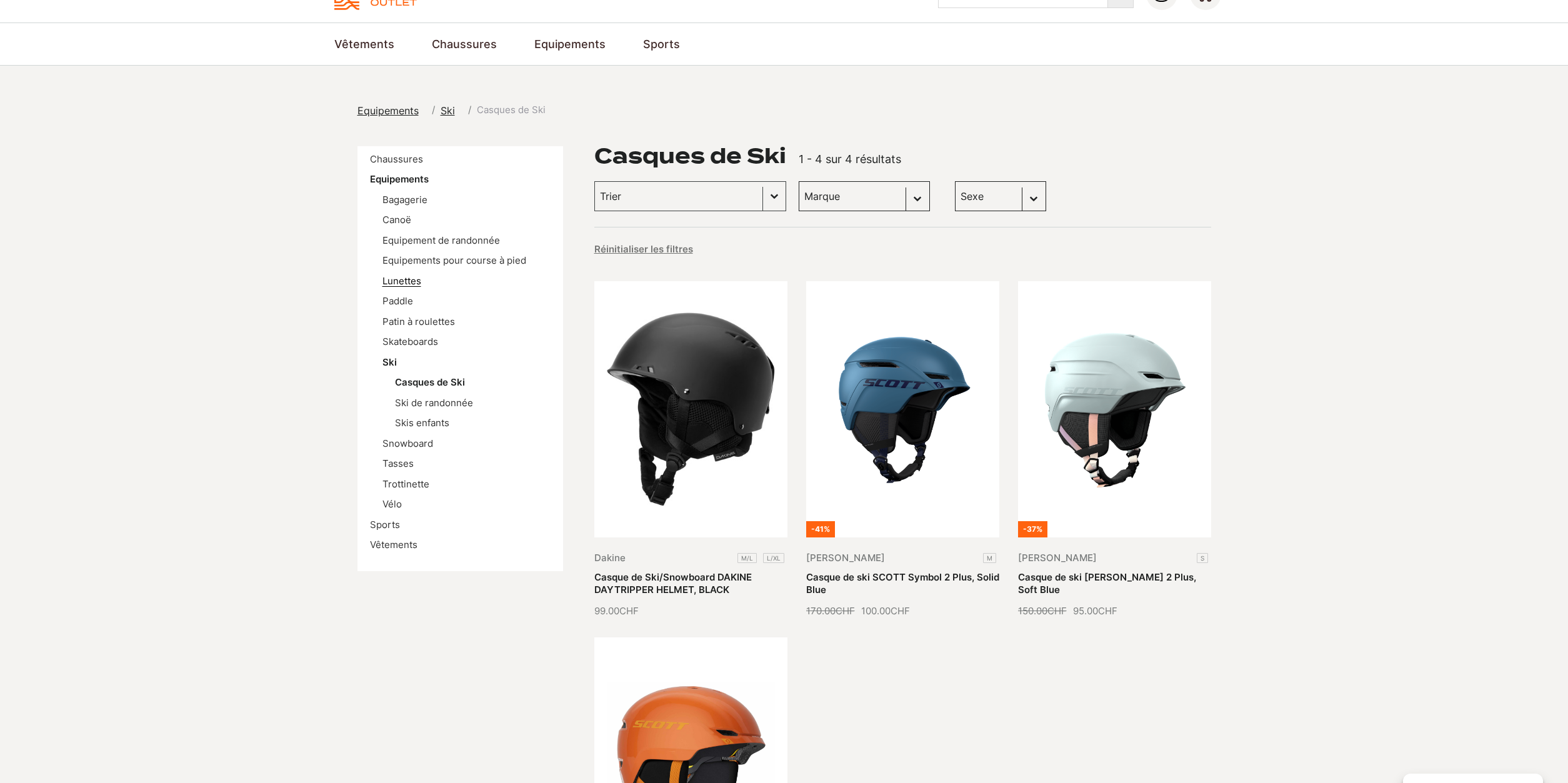
click at [393, 284] on link "Lunettes" at bounding box center [401, 281] width 38 height 12
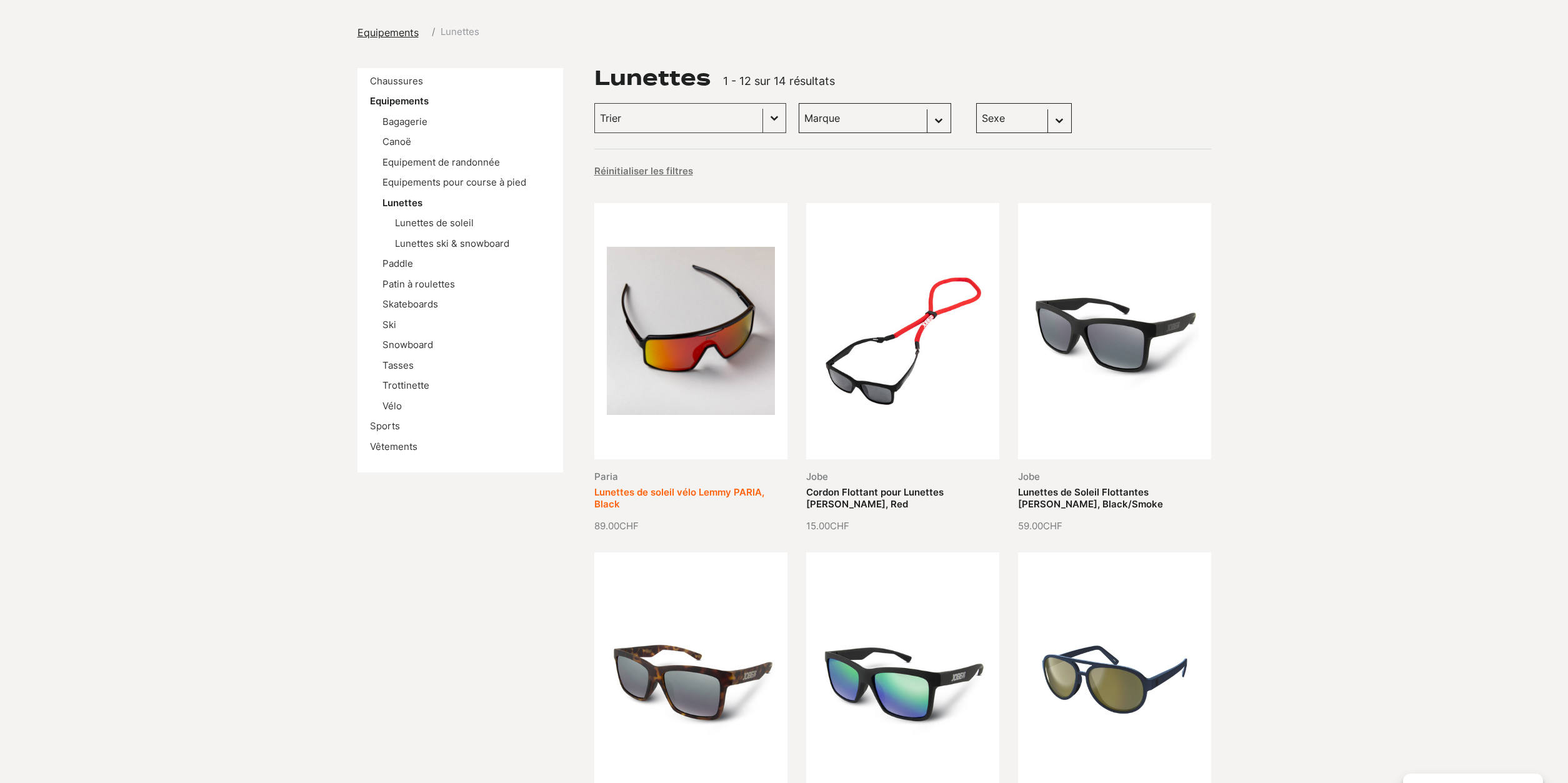
scroll to position [128, 0]
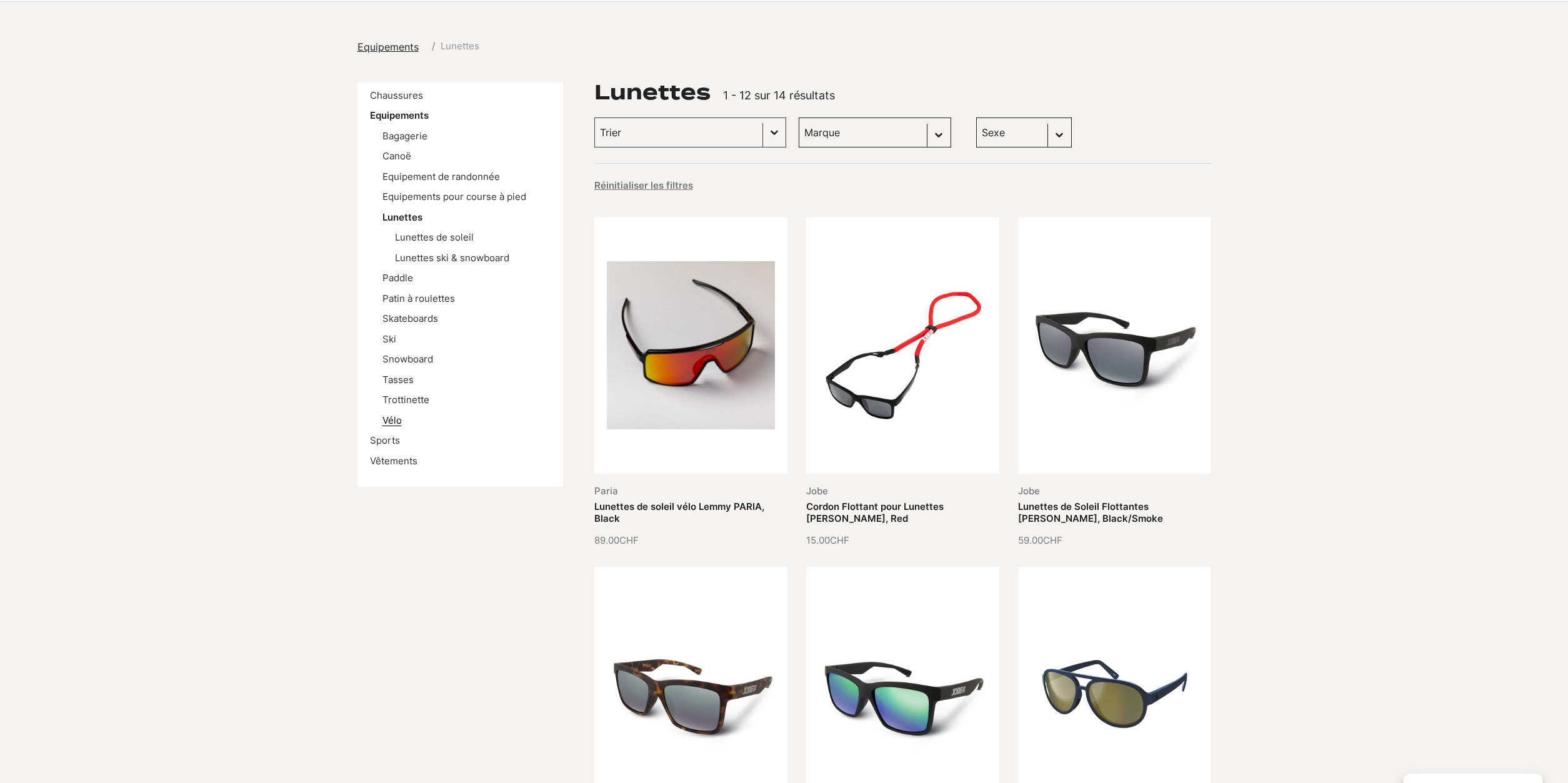
click at [397, 425] on link "Vélo" at bounding box center [392, 420] width 20 height 12
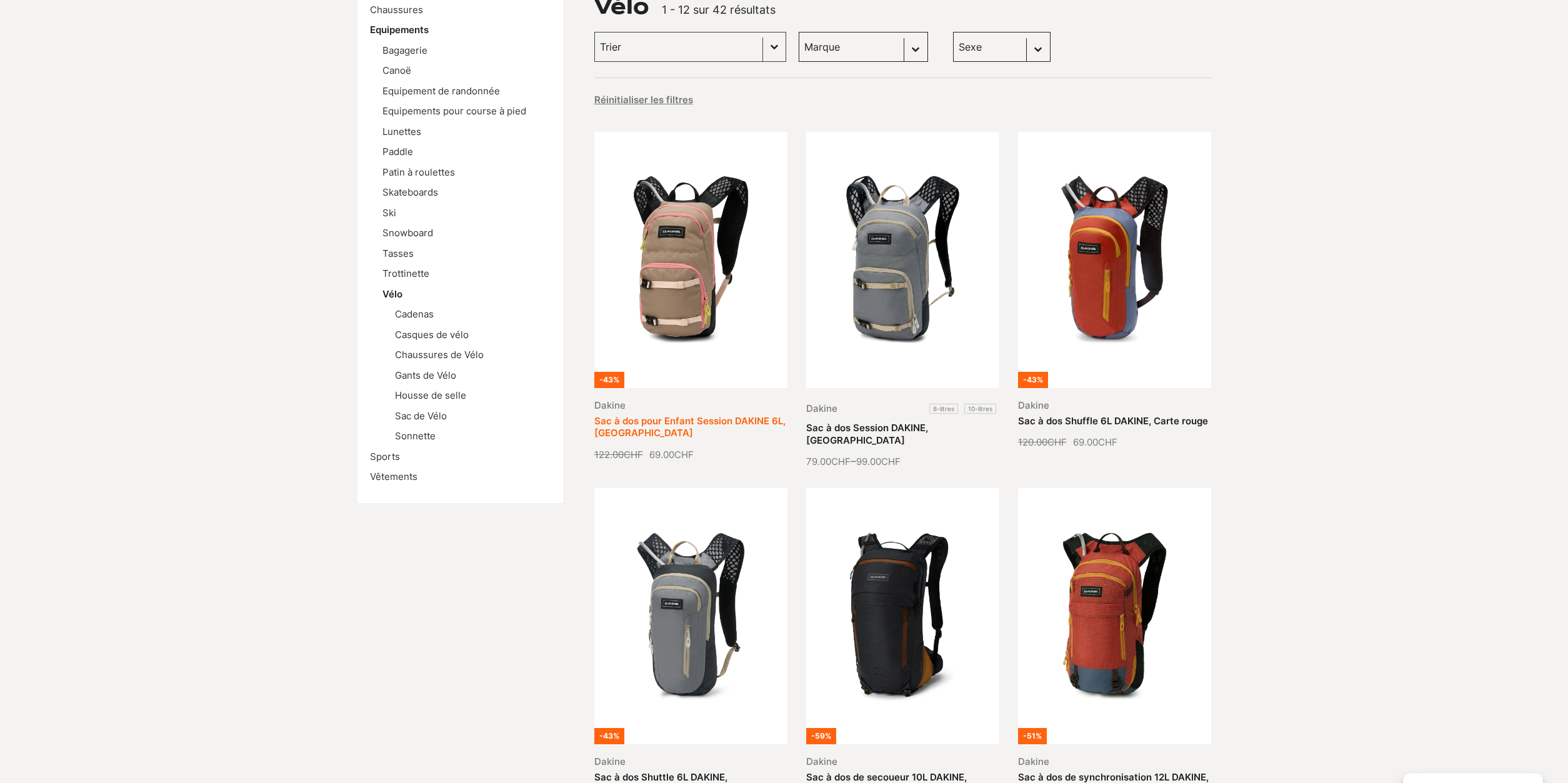
scroll to position [64, 0]
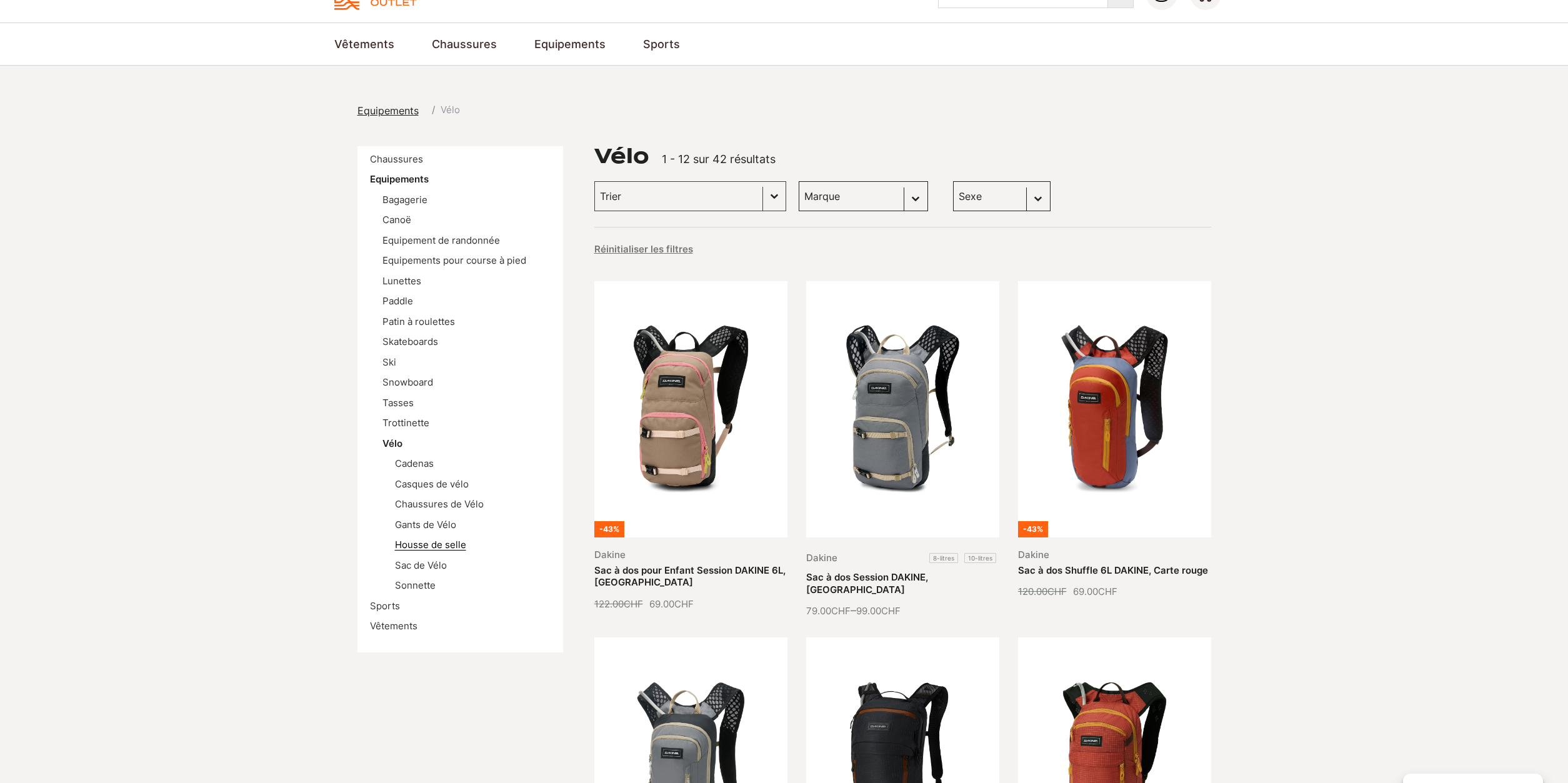
click at [424, 548] on link "Housse de selle" at bounding box center [430, 545] width 71 height 12
